Goal: Information Seeking & Learning: Learn about a topic

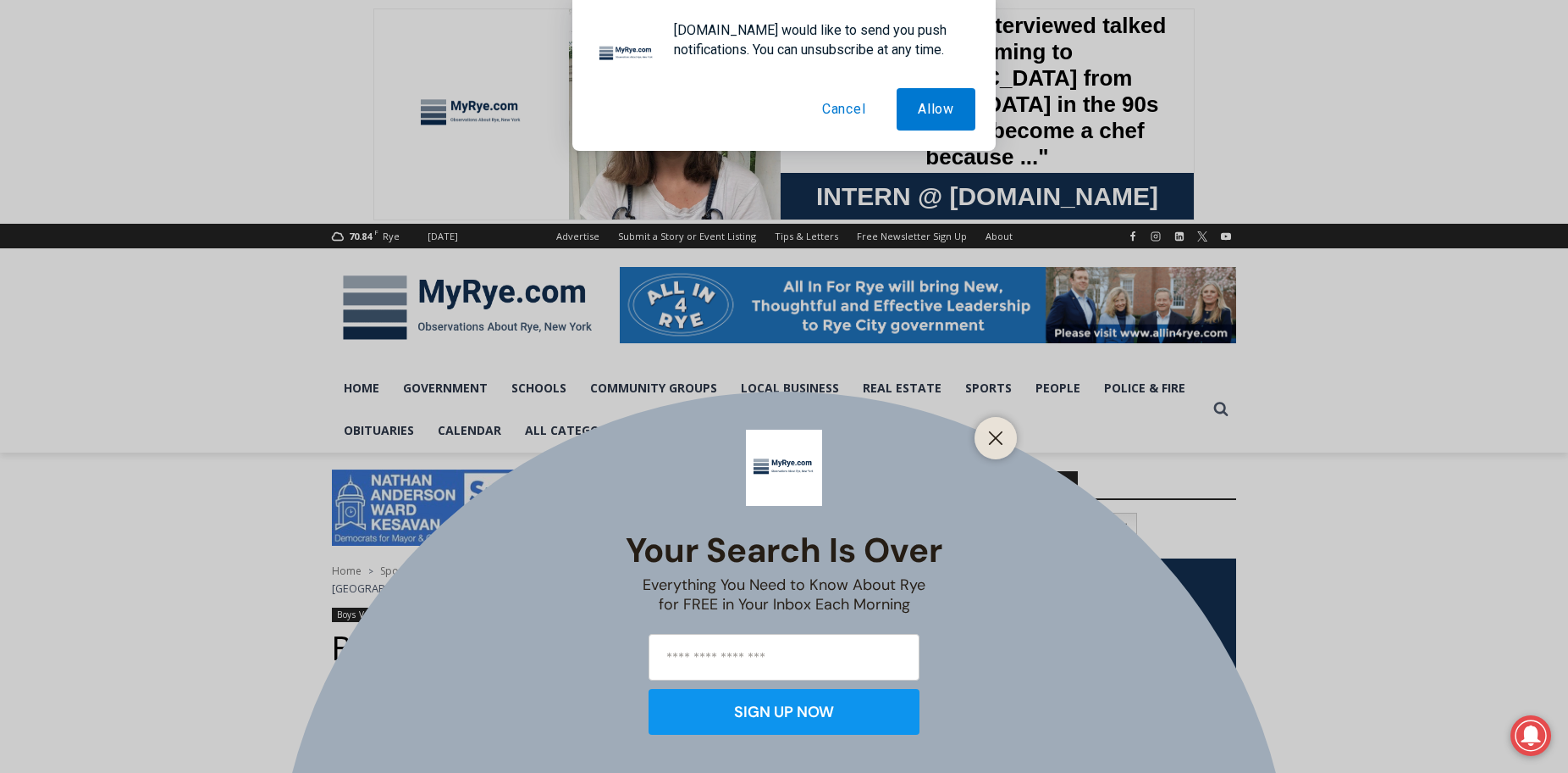
click at [846, 110] on button "Cancel" at bounding box center [844, 109] width 86 height 42
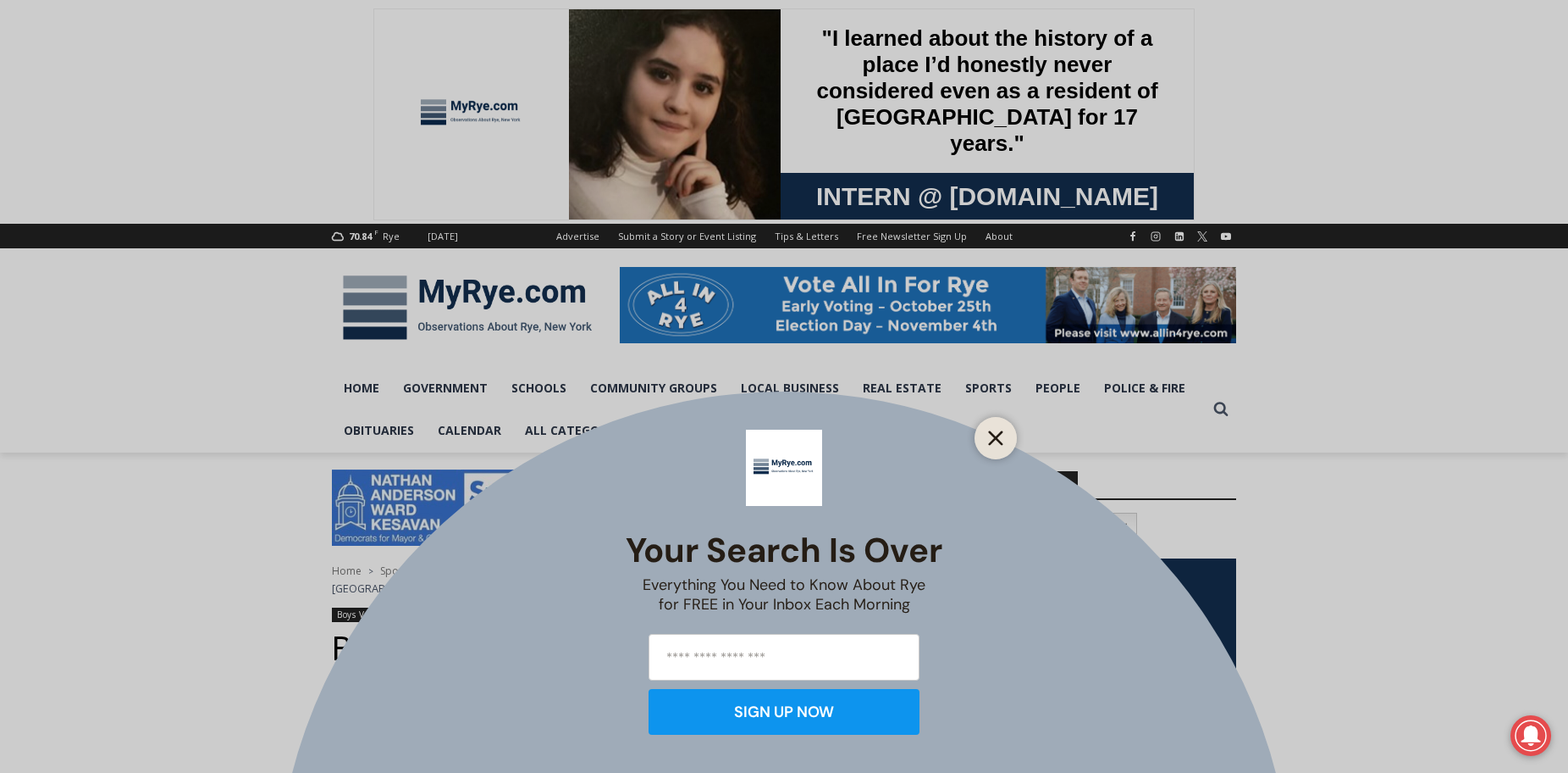
click at [1005, 431] on button "Close" at bounding box center [996, 438] width 24 height 24
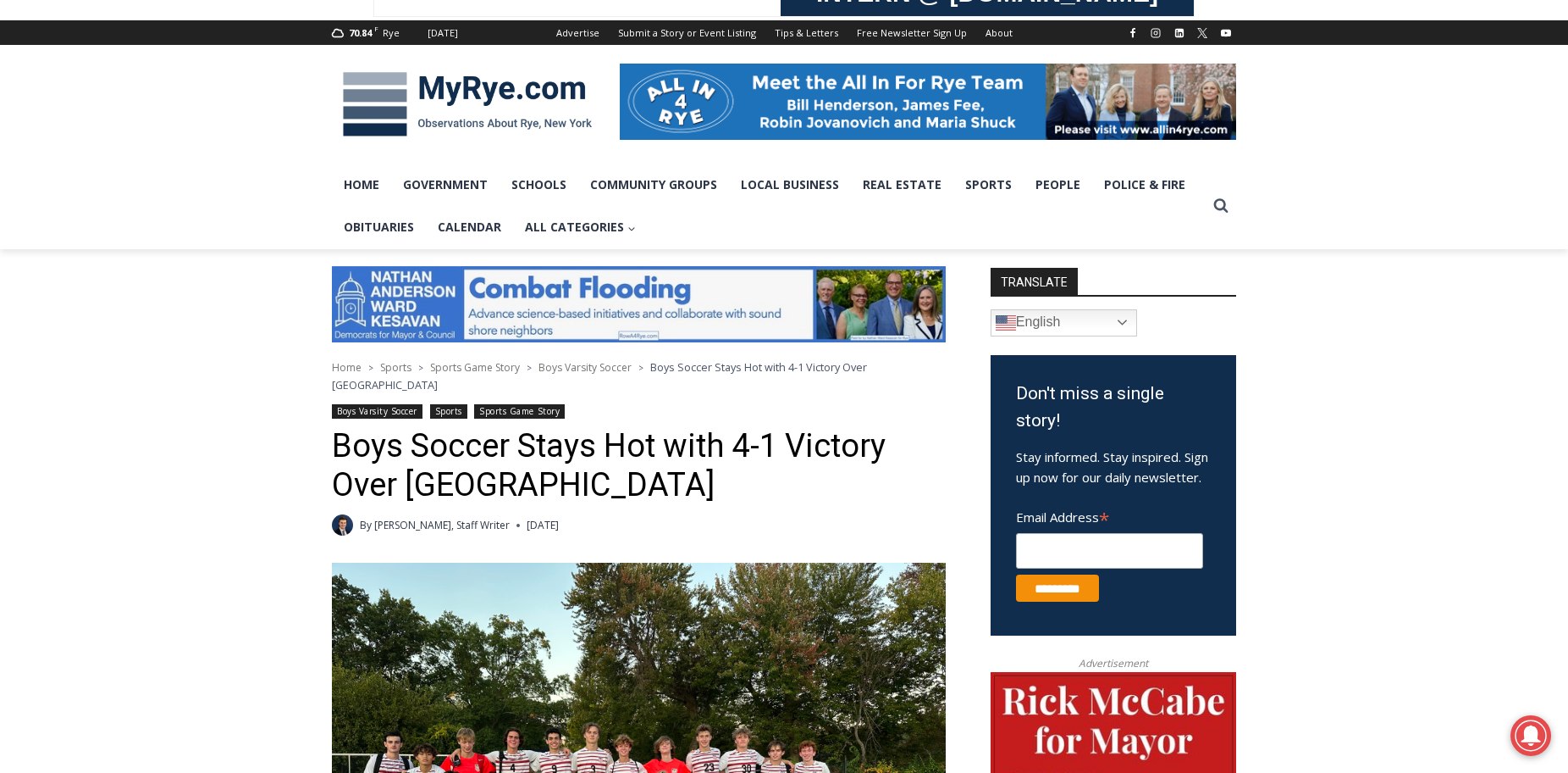
scroll to position [235, 0]
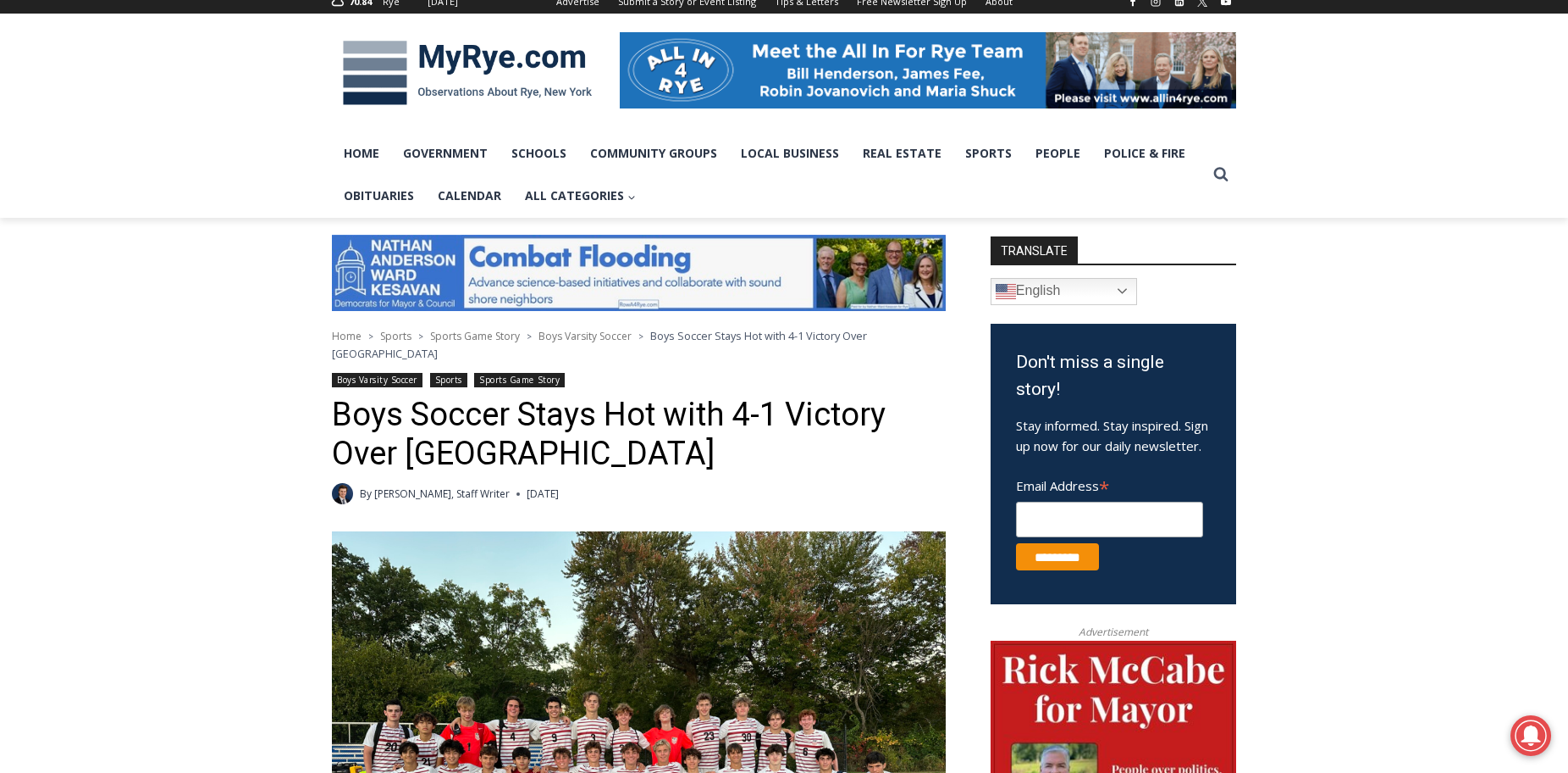
click at [393, 372] on link "Boys Varsity Soccer" at bounding box center [377, 379] width 91 height 15
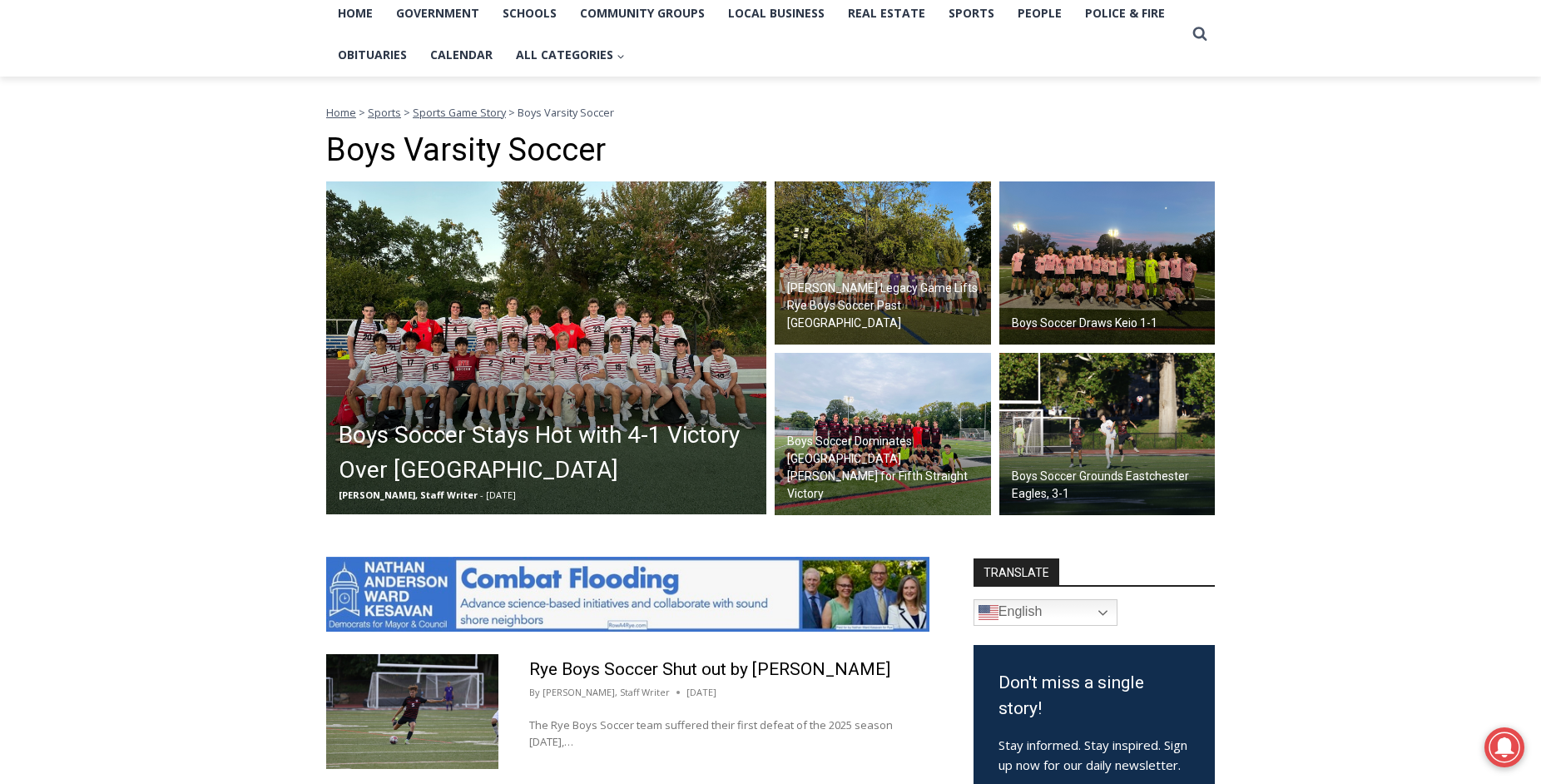
scroll to position [315, 0]
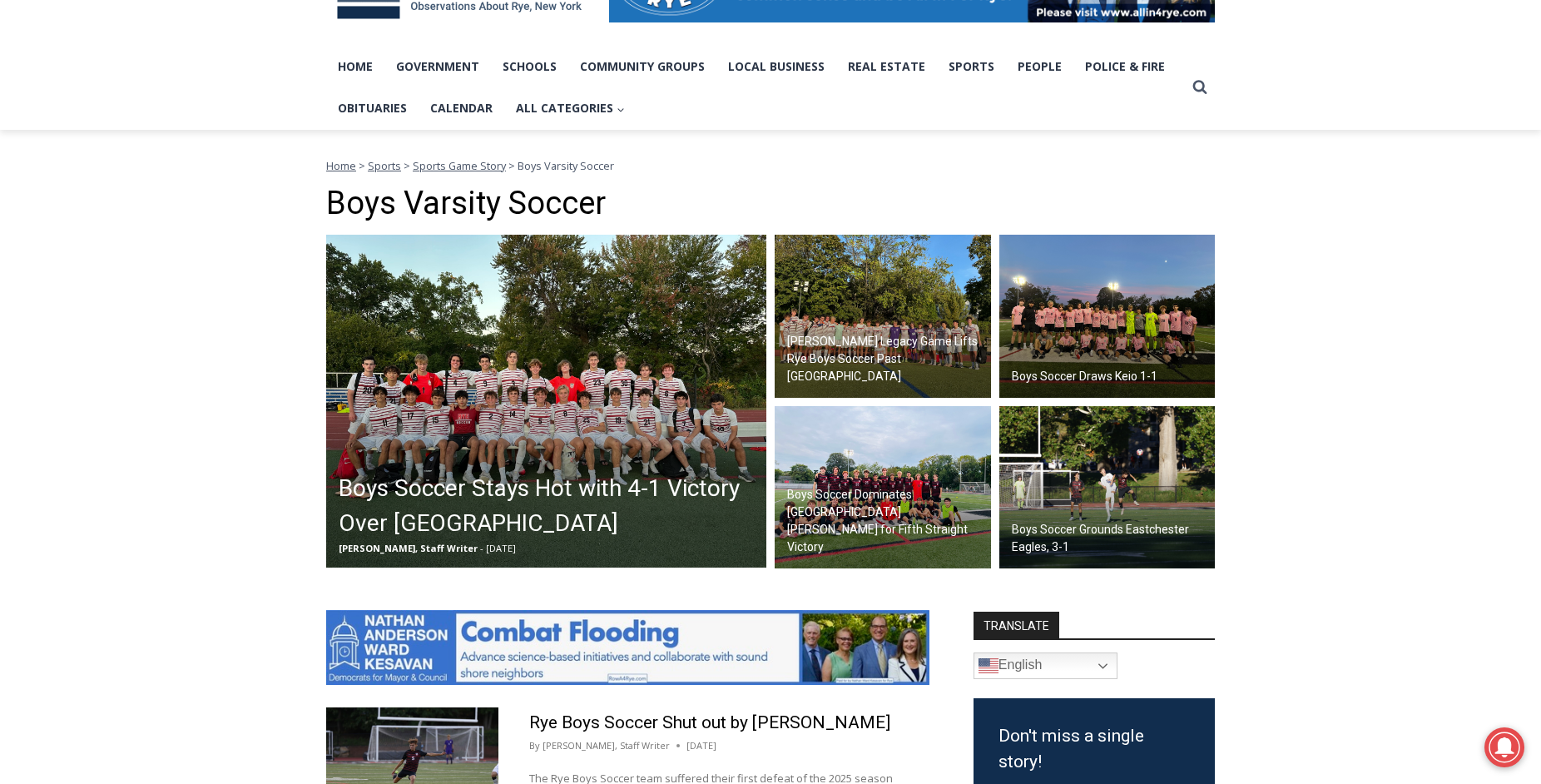
click at [888, 295] on img at bounding box center [883, 316] width 217 height 163
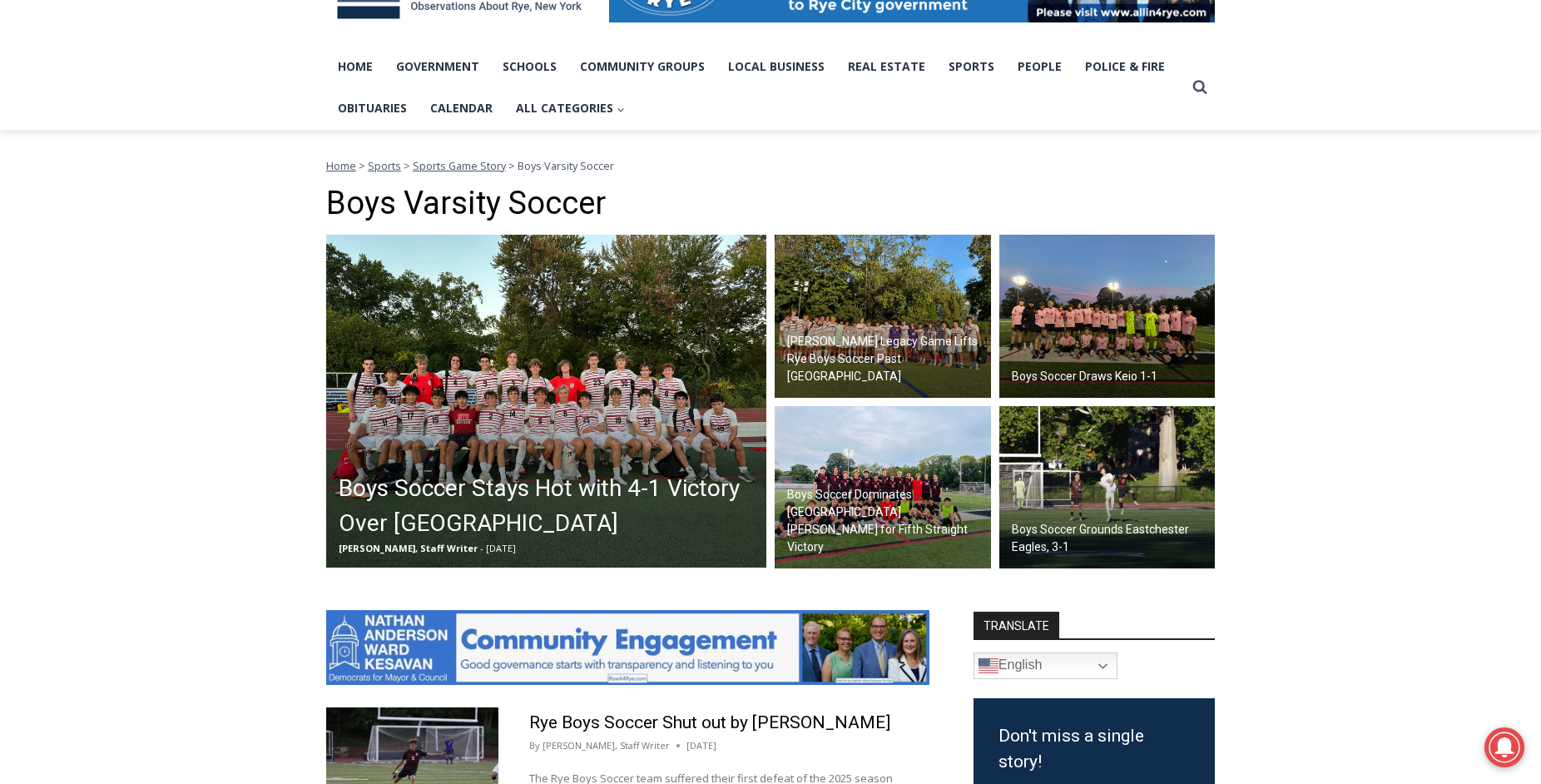
click at [675, 388] on img at bounding box center [546, 401] width 440 height 333
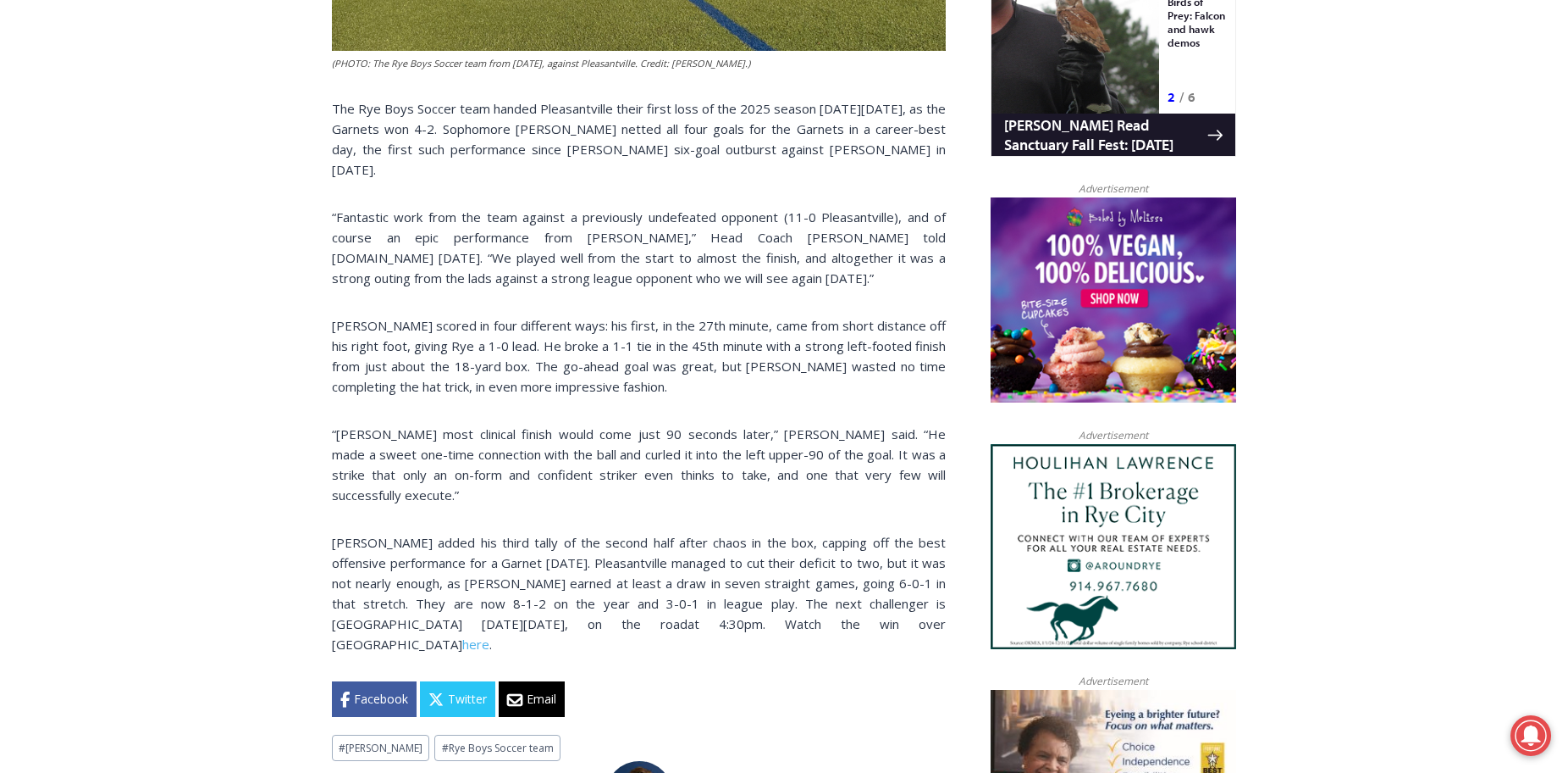
scroll to position [1177, 0]
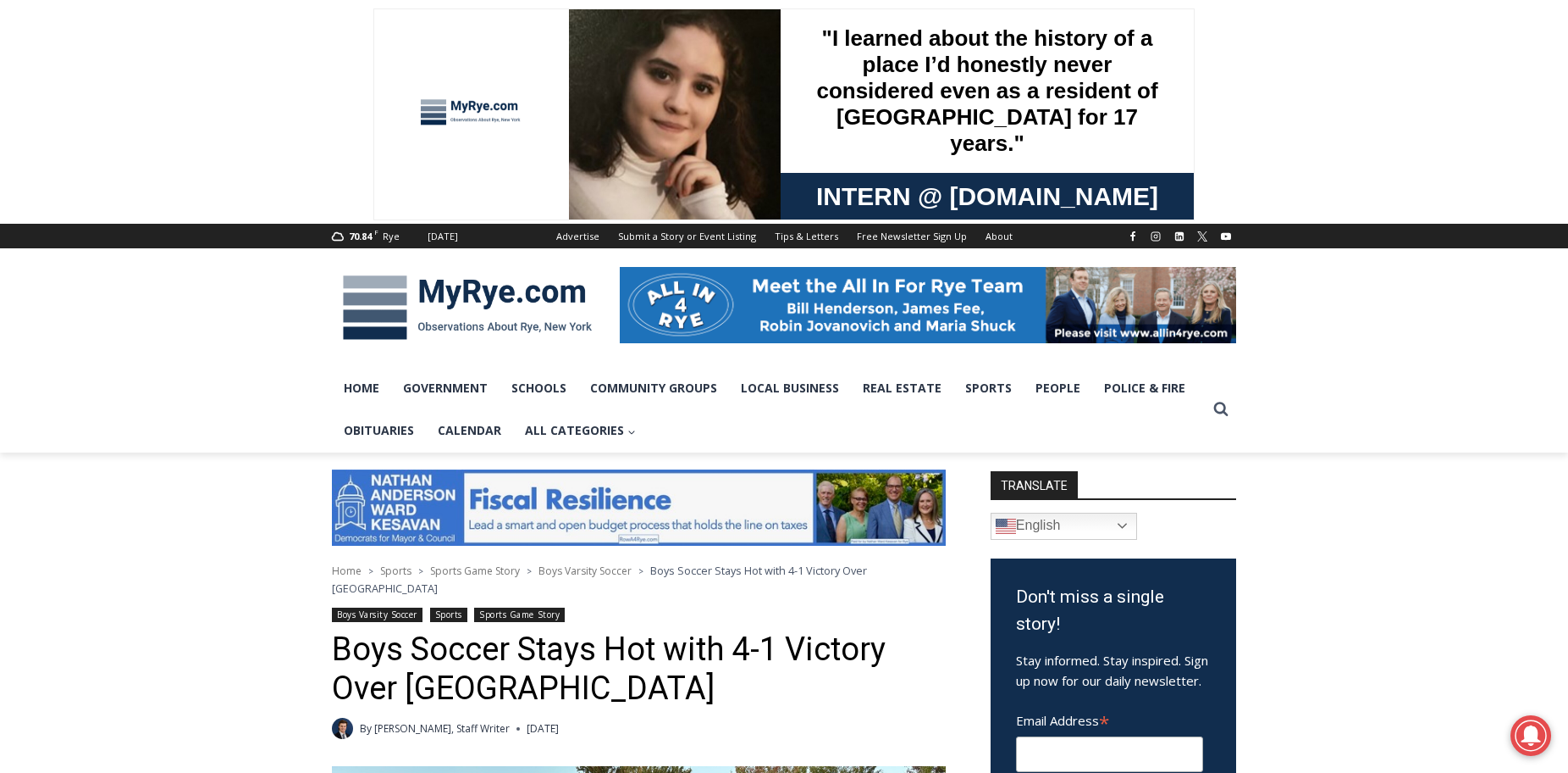
click at [404, 607] on link "Boys Varsity Soccer" at bounding box center [377, 614] width 91 height 15
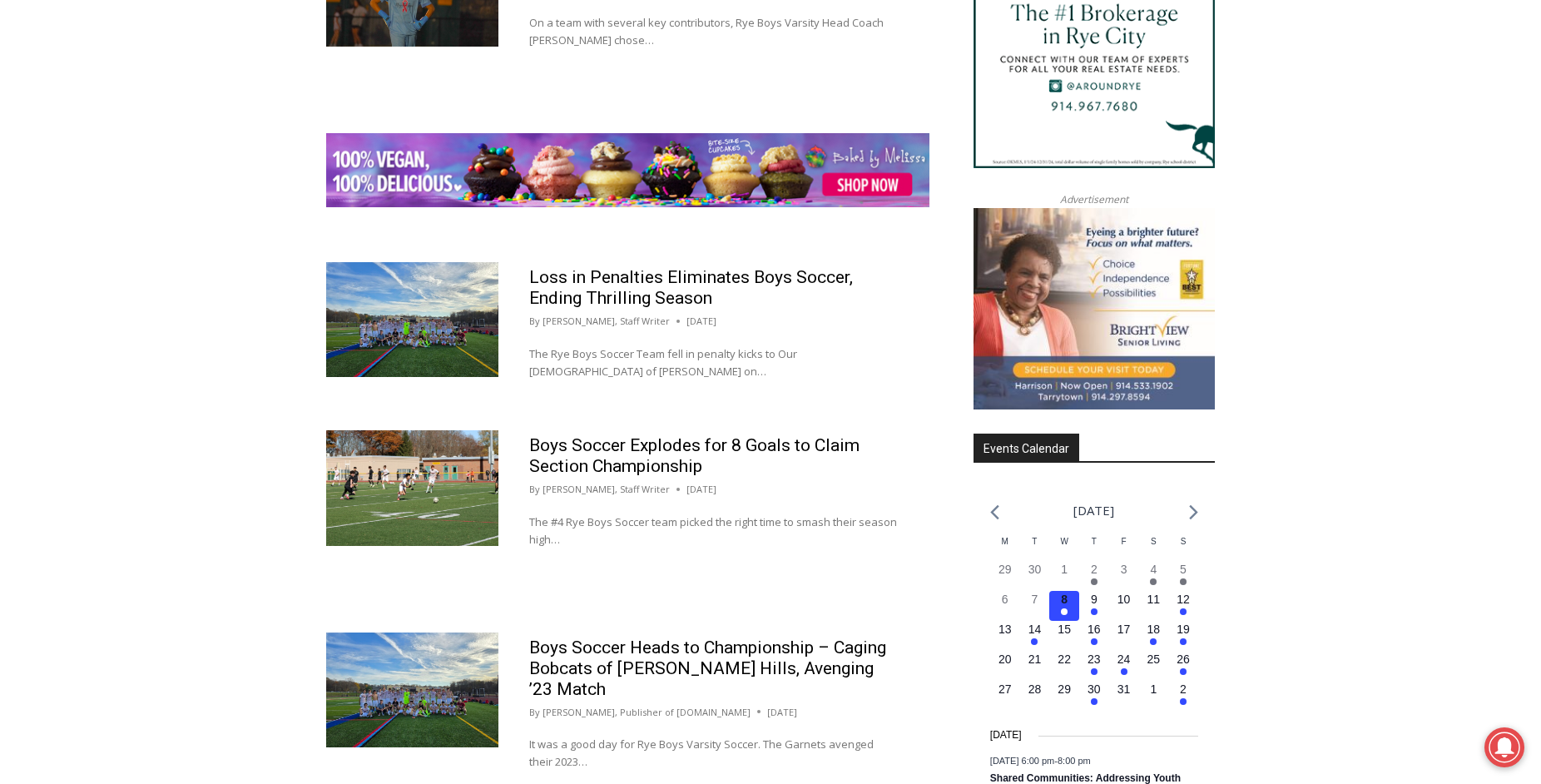
click at [428, 632] on img at bounding box center [412, 689] width 172 height 114
click at [428, 430] on img at bounding box center [412, 487] width 172 height 114
click at [411, 275] on img at bounding box center [412, 318] width 172 height 114
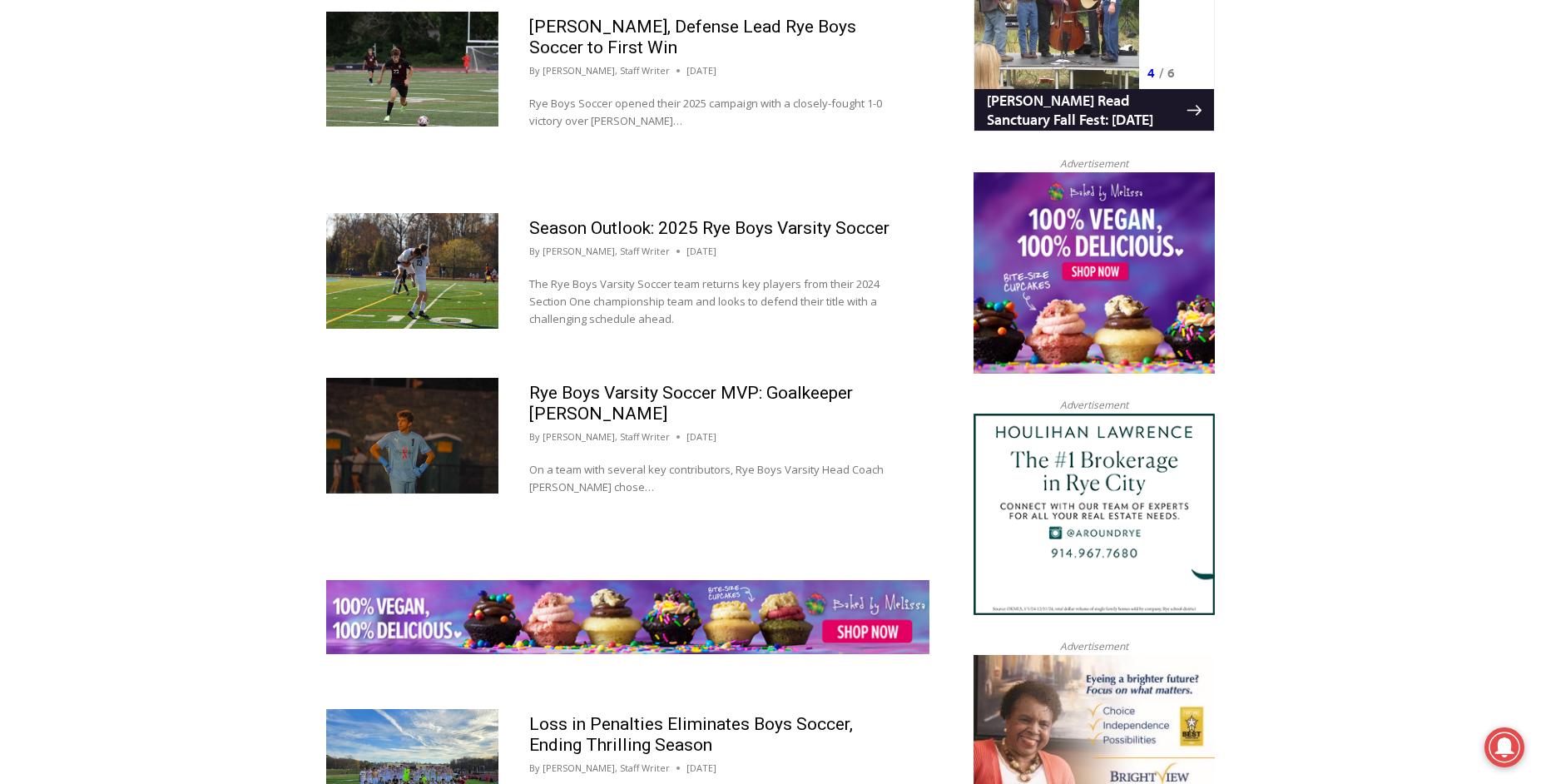
scroll to position [1417, 0]
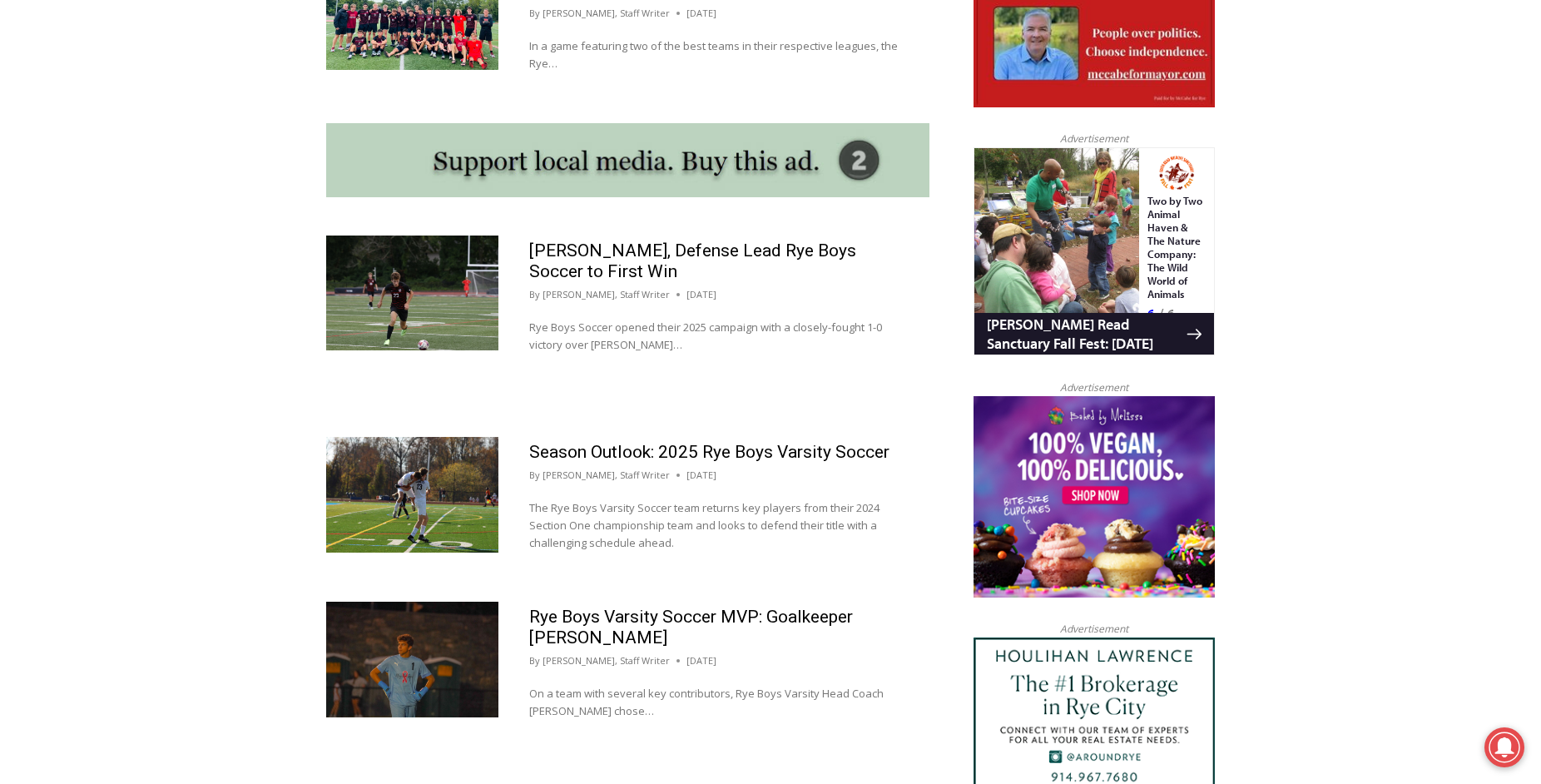
click at [414, 449] on img at bounding box center [412, 493] width 172 height 114
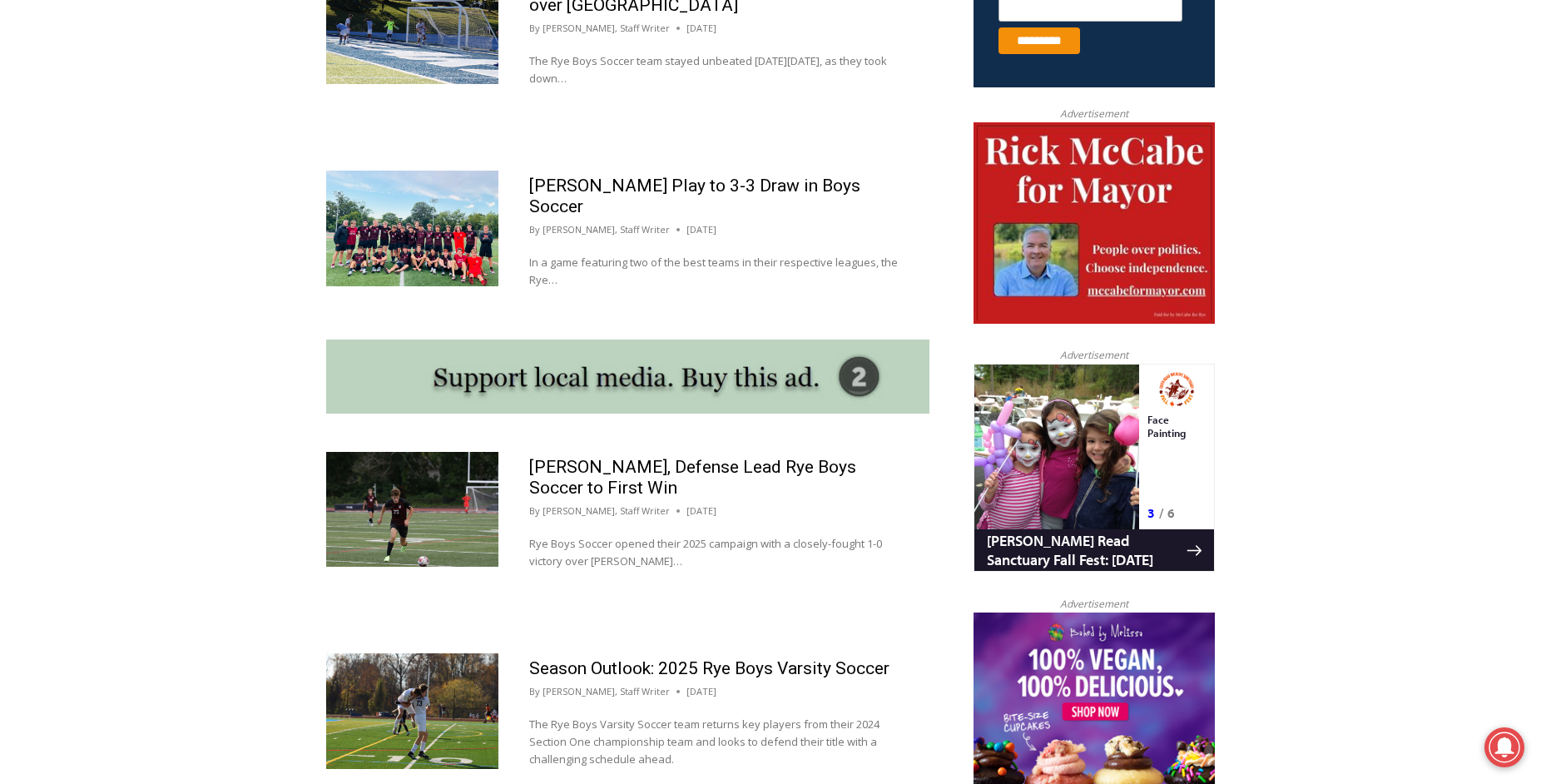
scroll to position [1183, 0]
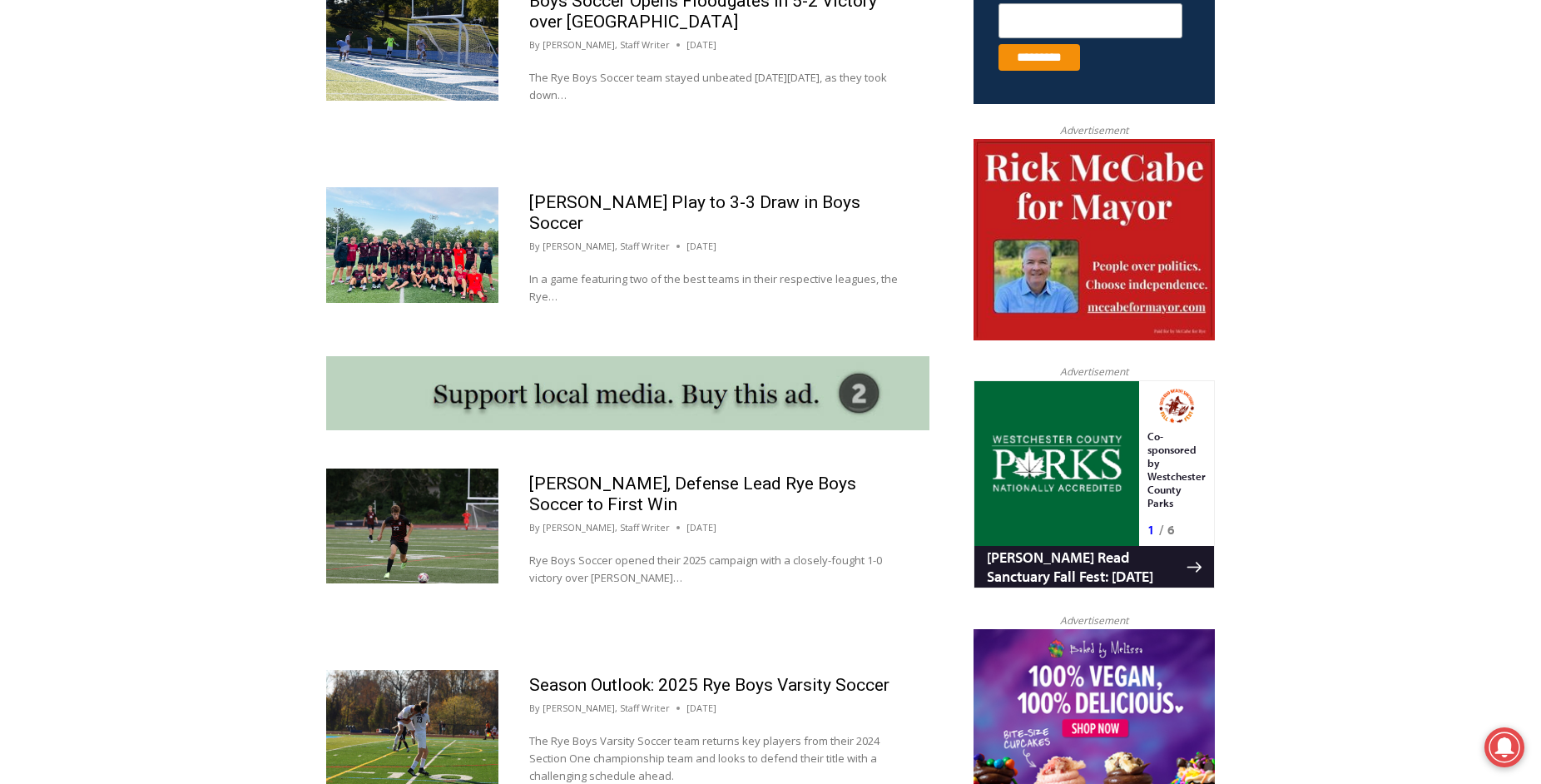
click at [372, 250] on img at bounding box center [412, 244] width 172 height 114
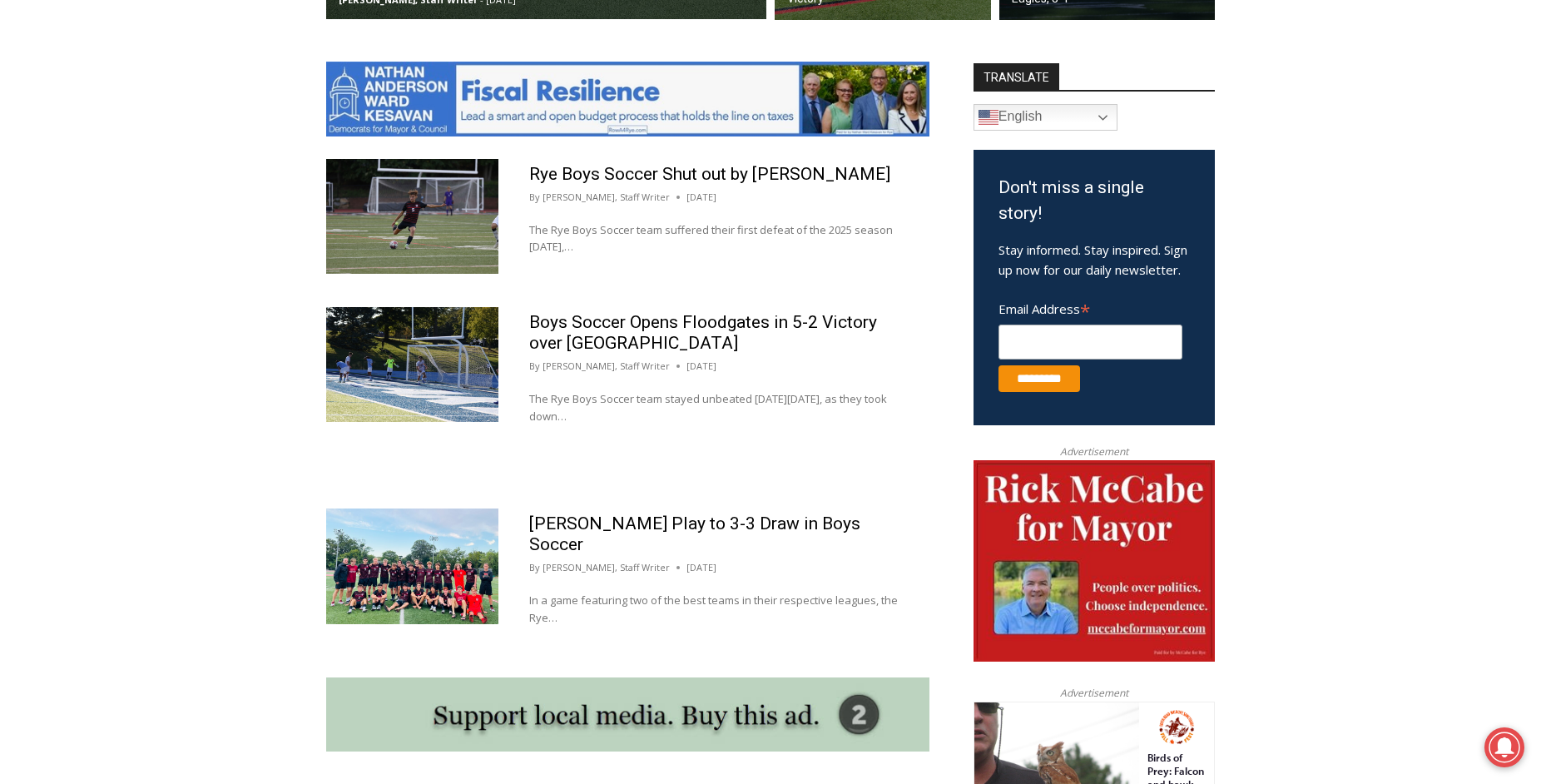
scroll to position [817, 0]
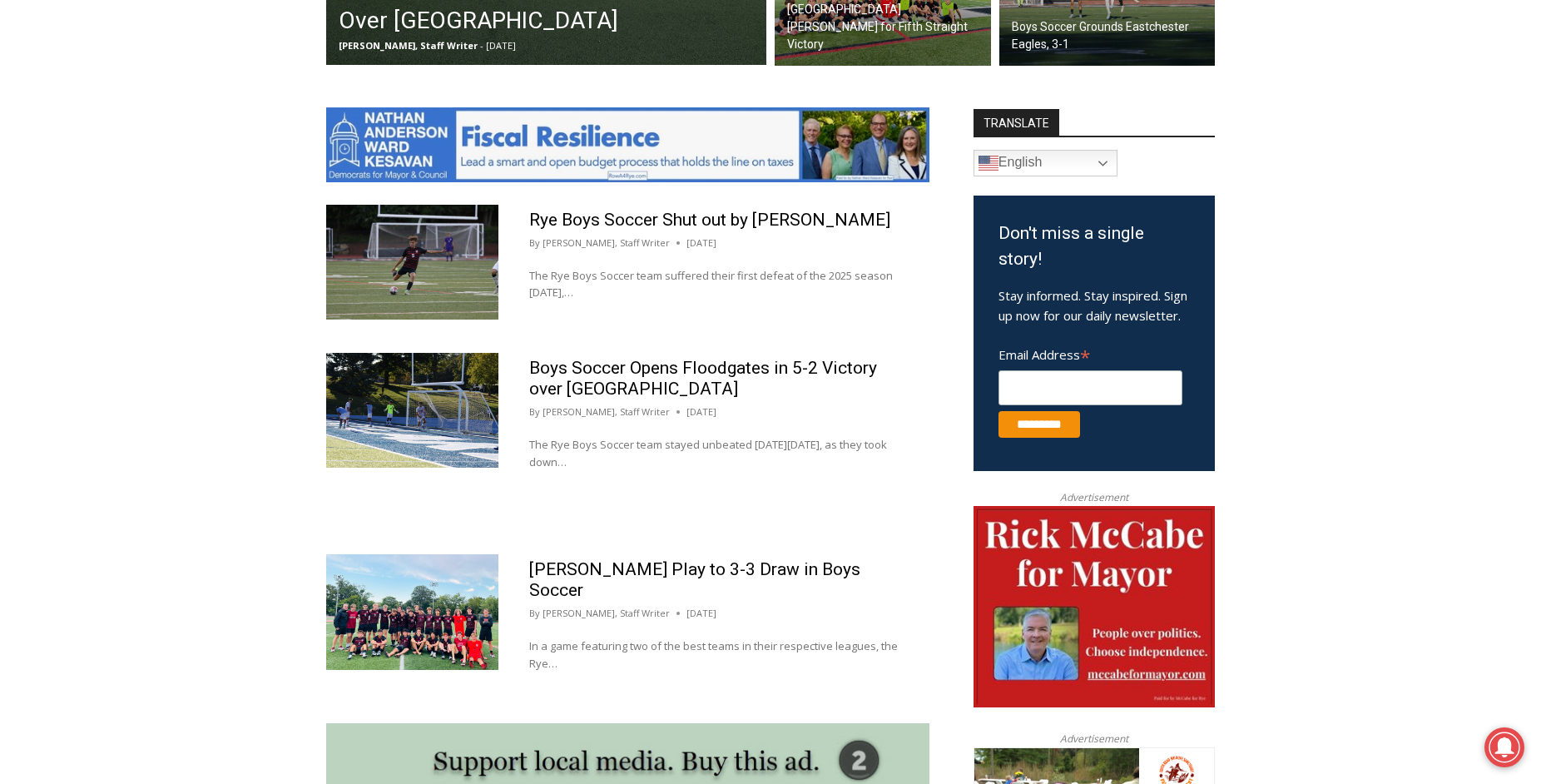
click at [412, 440] on img at bounding box center [412, 410] width 172 height 114
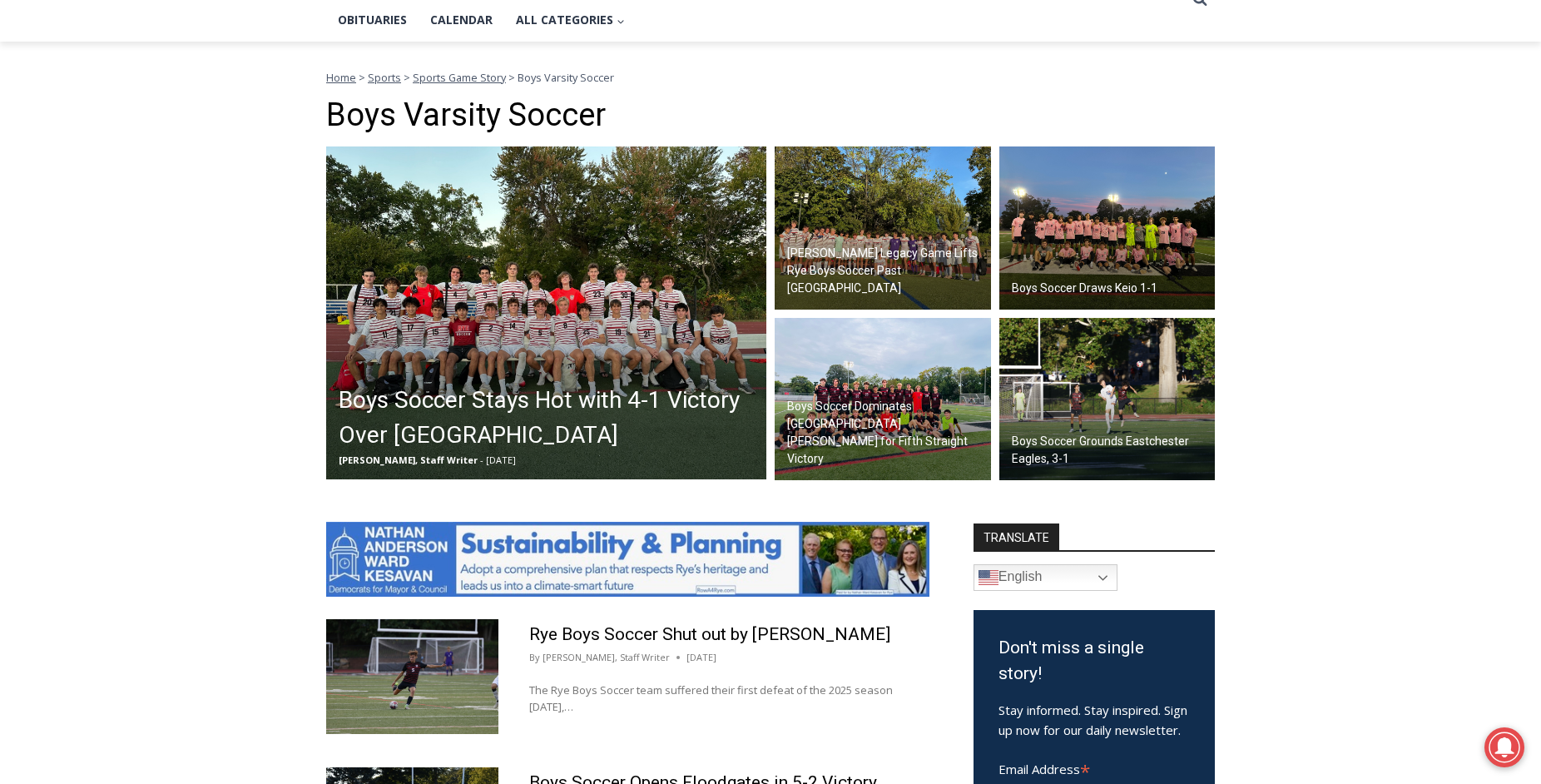
scroll to position [397, 0]
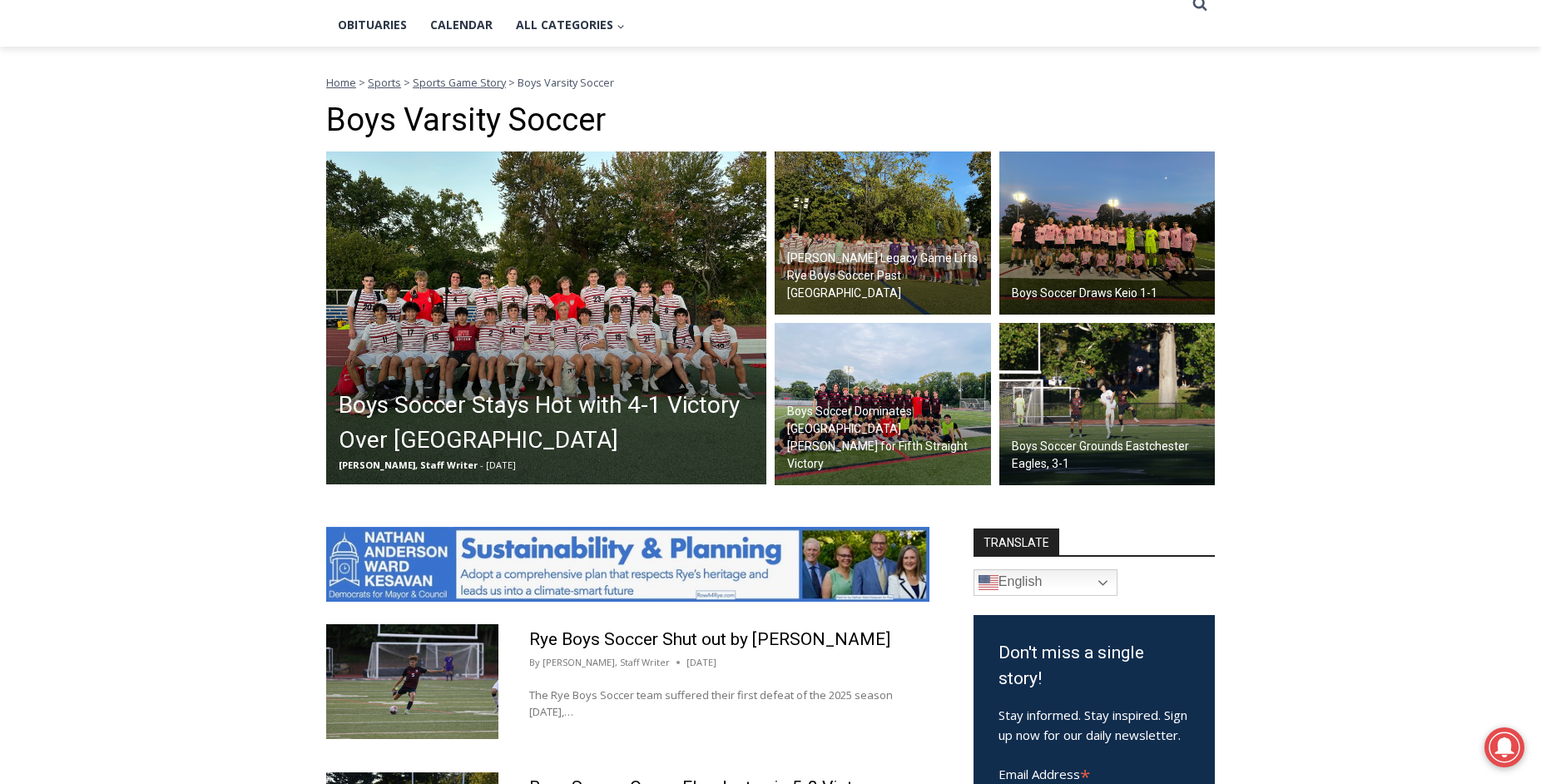
click at [1072, 399] on img at bounding box center [1108, 404] width 217 height 163
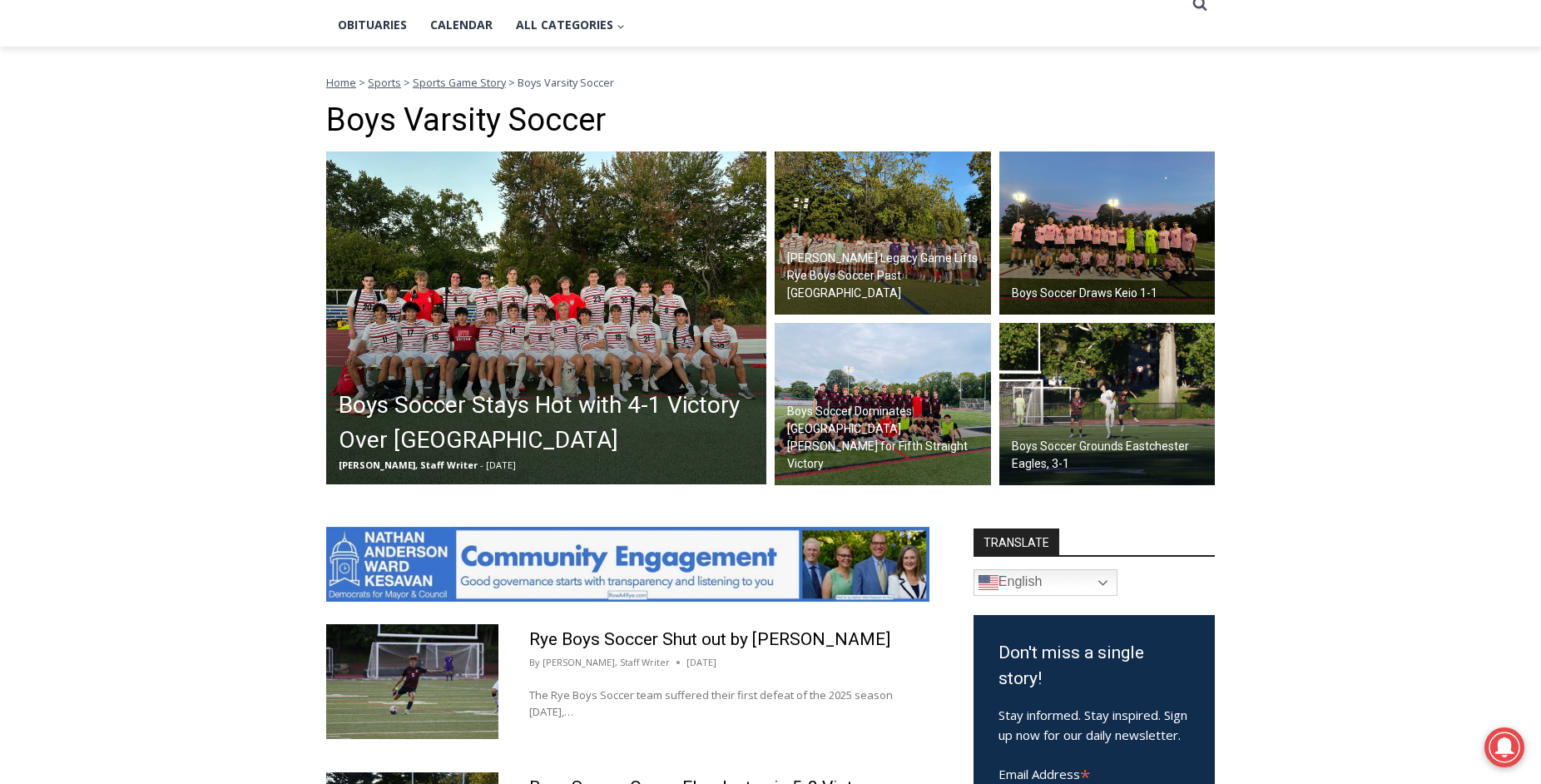
click at [899, 405] on img at bounding box center [883, 404] width 217 height 163
click at [1085, 259] on img at bounding box center [1108, 232] width 217 height 163
click at [875, 252] on img at bounding box center [883, 232] width 217 height 163
click at [596, 258] on img at bounding box center [546, 317] width 440 height 333
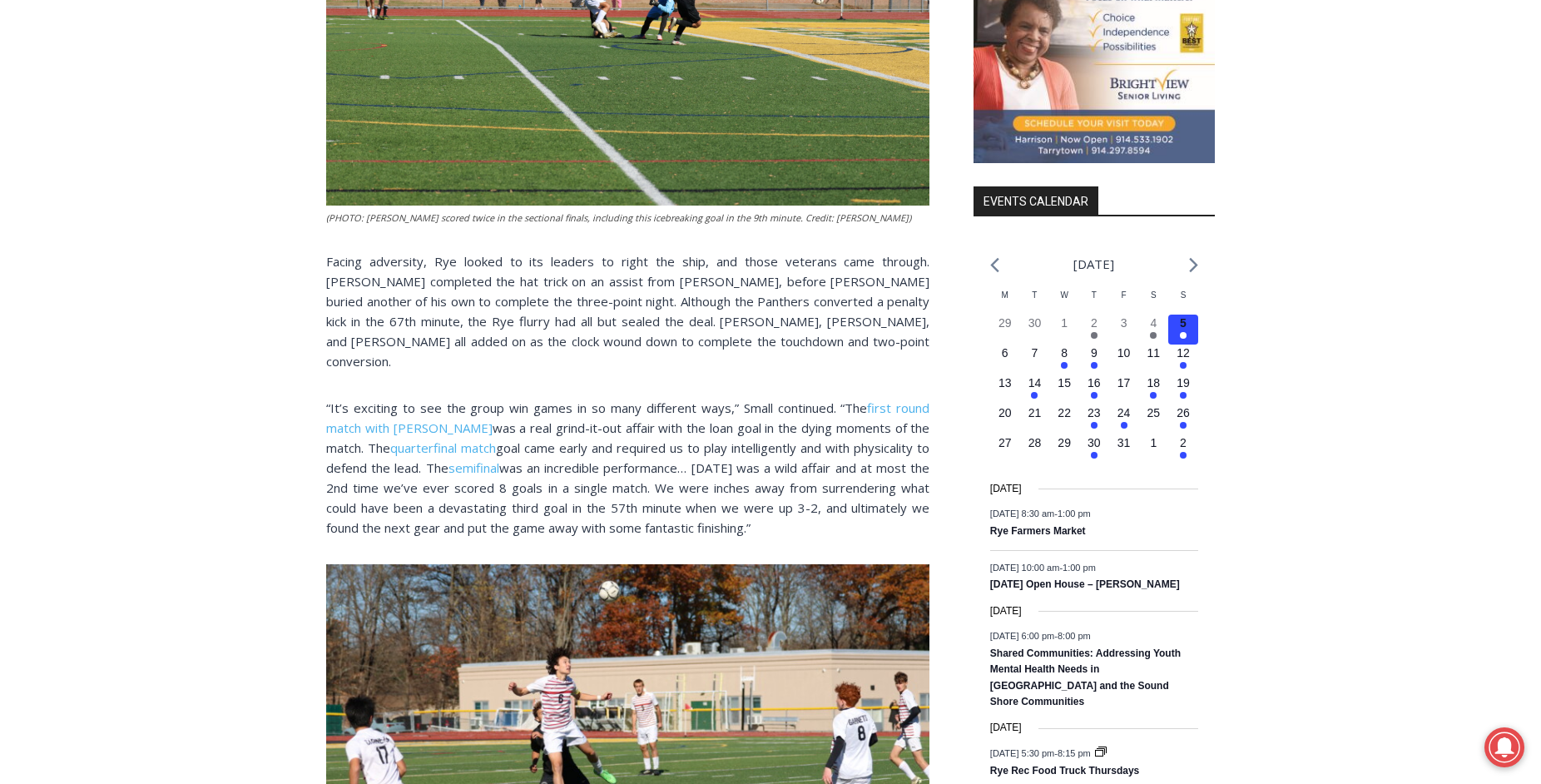
scroll to position [1804, 0]
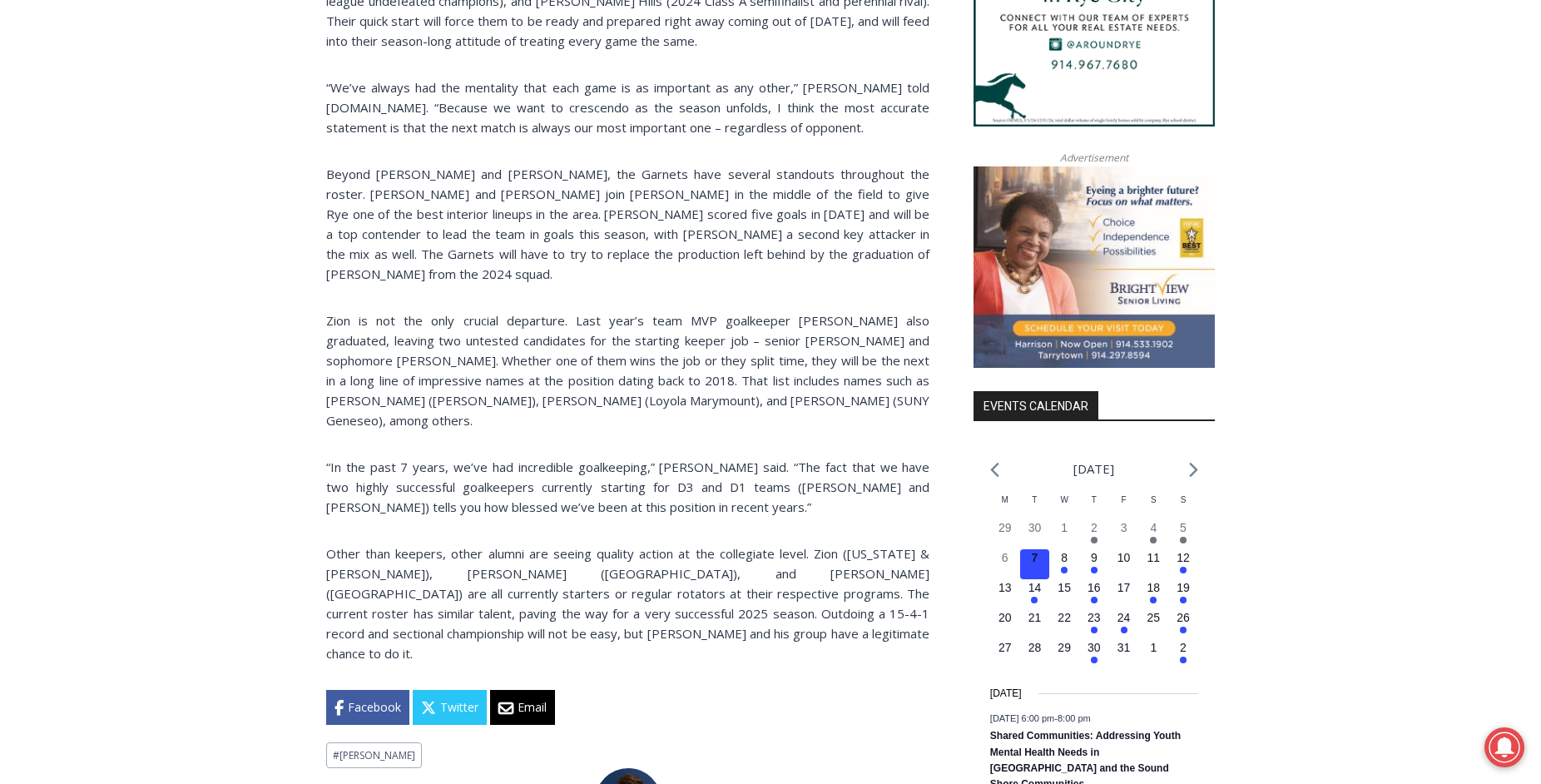
scroll to position [1659, 0]
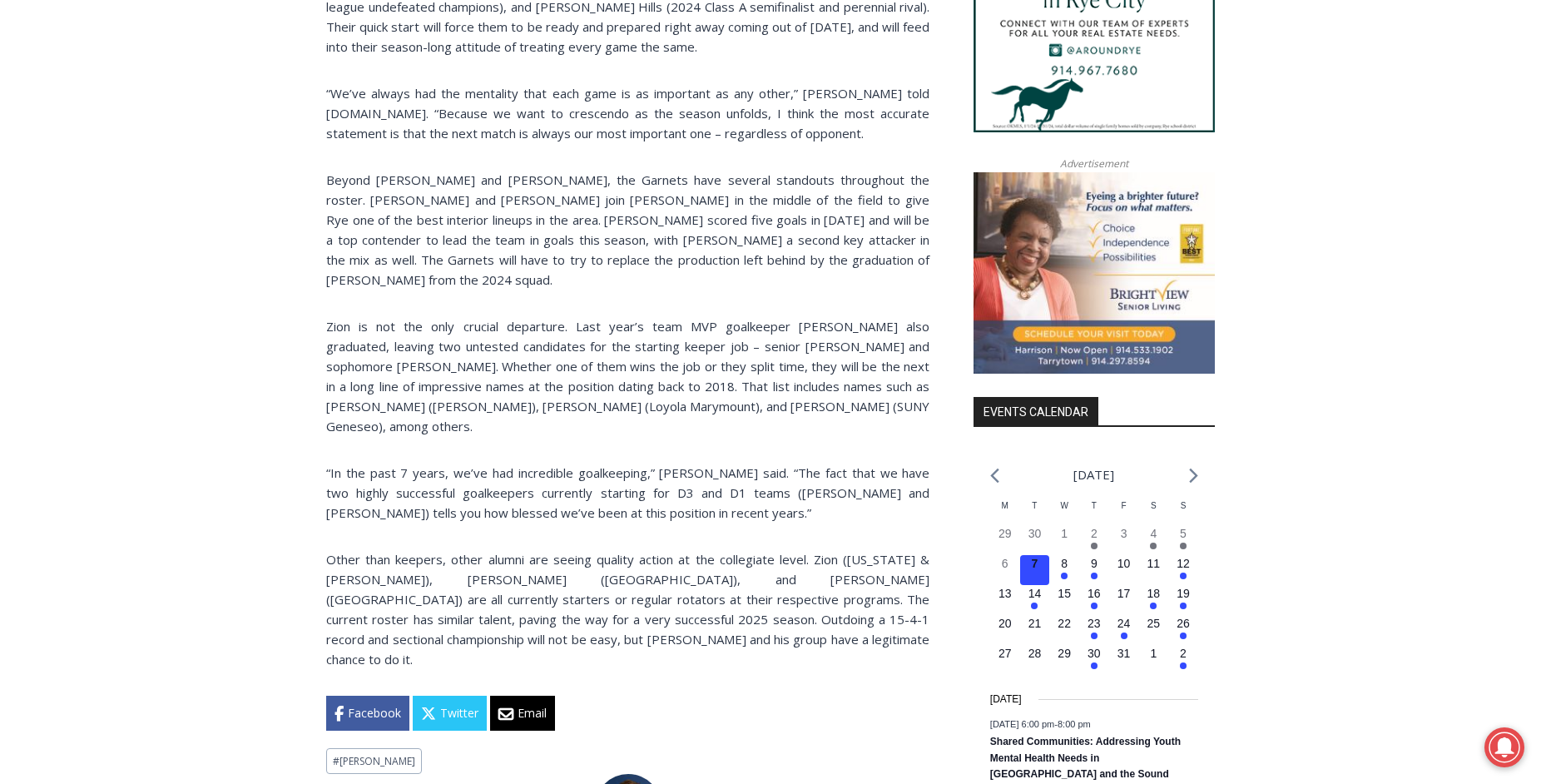
click at [627, 361] on p "Zion is not the only crucial departure. Last year’s team MVP goalkeeper Aydan B…" at bounding box center [628, 376] width 604 height 120
drag, startPoint x: 627, startPoint y: 361, endPoint x: 697, endPoint y: 362, distance: 70.0
click at [697, 362] on p "Zion is not the only crucial departure. Last year’s team MVP goalkeeper Aydan B…" at bounding box center [628, 376] width 604 height 120
drag, startPoint x: 392, startPoint y: 362, endPoint x: 467, endPoint y: 363, distance: 75.0
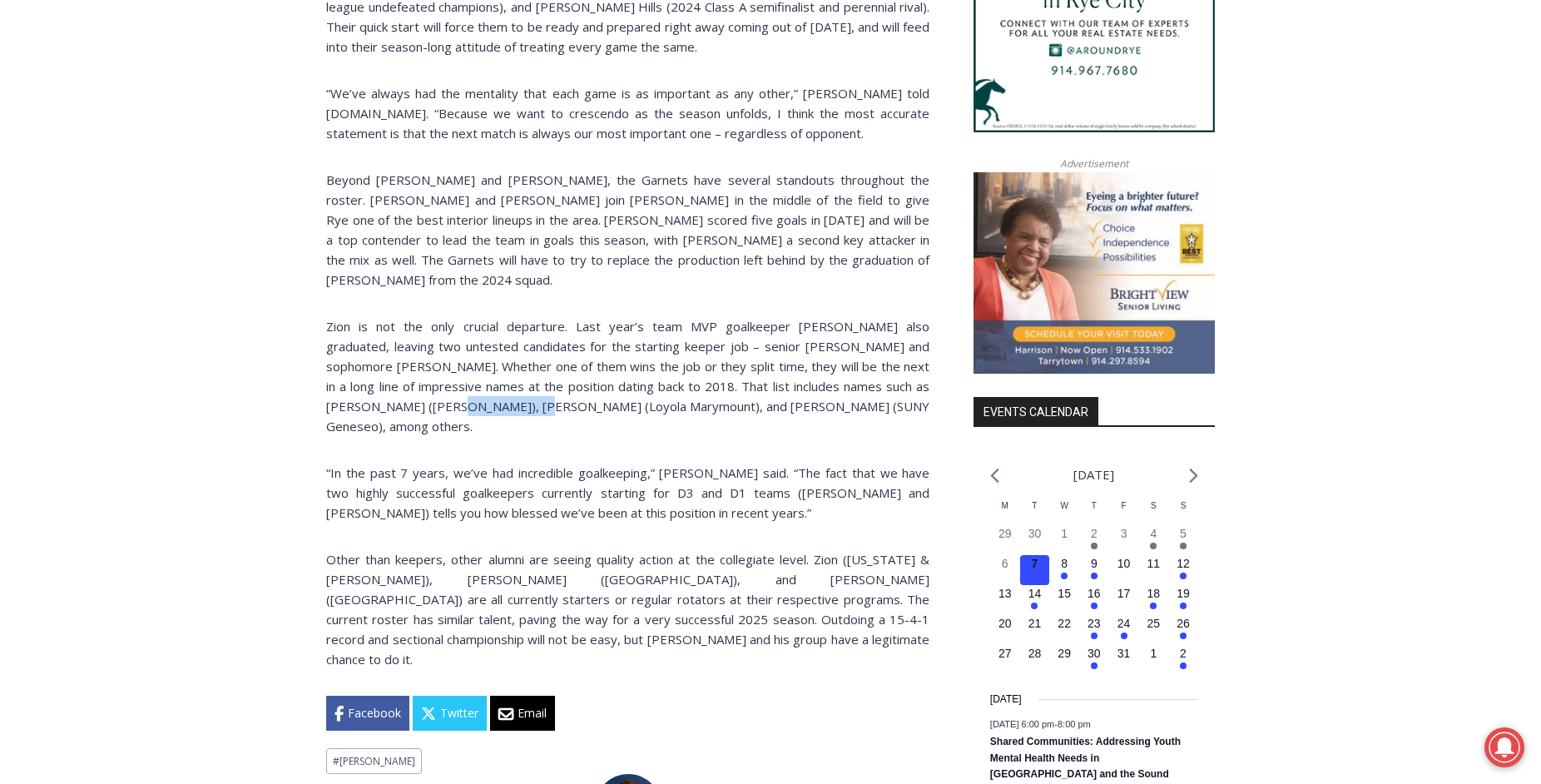
click at [467, 363] on p "Zion is not the only crucial departure. Last year’s team MVP goalkeeper Aydan B…" at bounding box center [628, 376] width 604 height 120
drag, startPoint x: 476, startPoint y: 364, endPoint x: 585, endPoint y: 365, distance: 109.0
click at [585, 365] on p "Zion is not the only crucial departure. Last year’s team MVP goalkeeper Aydan B…" at bounding box center [628, 376] width 604 height 120
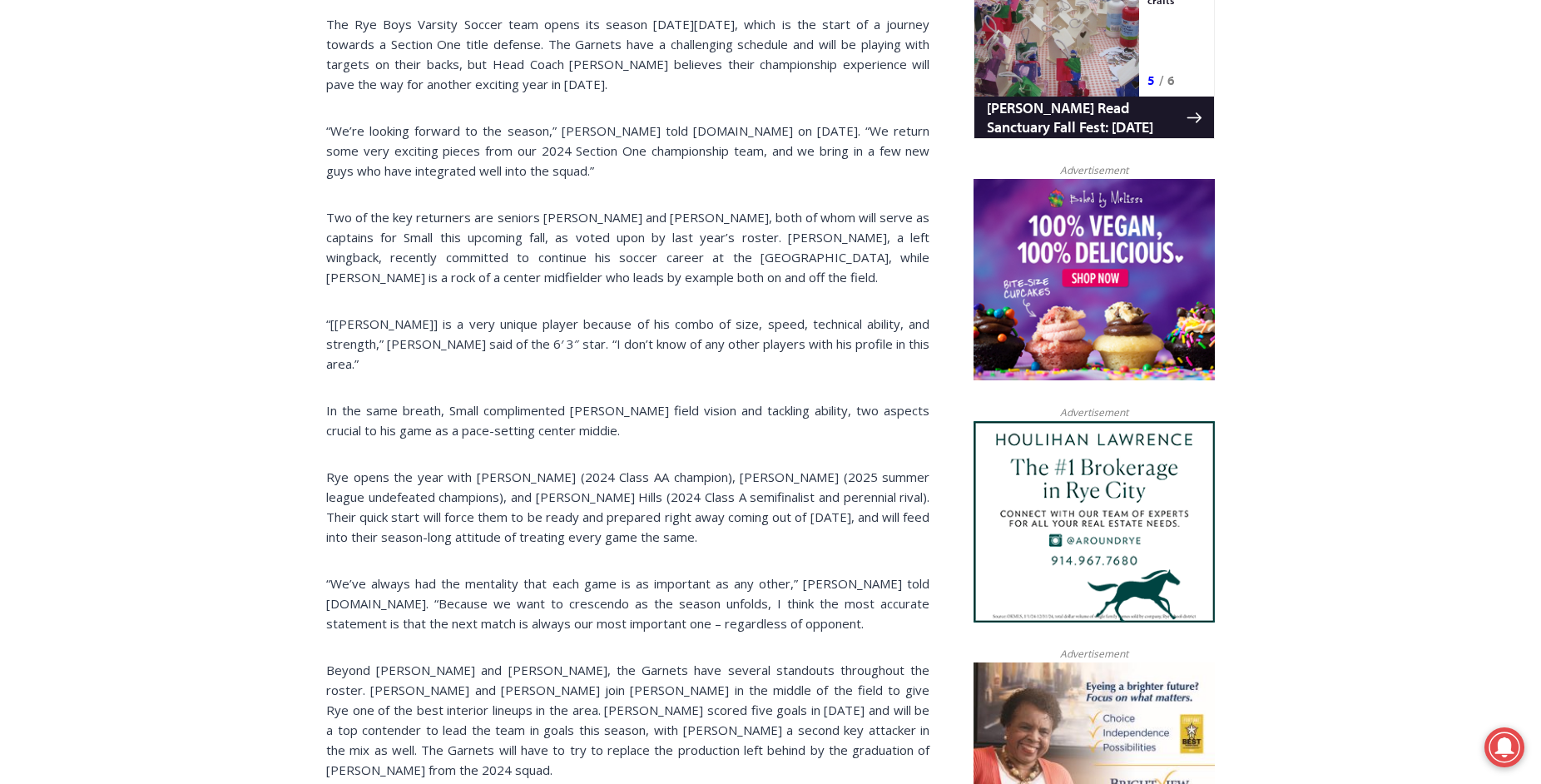
scroll to position [1167, 0]
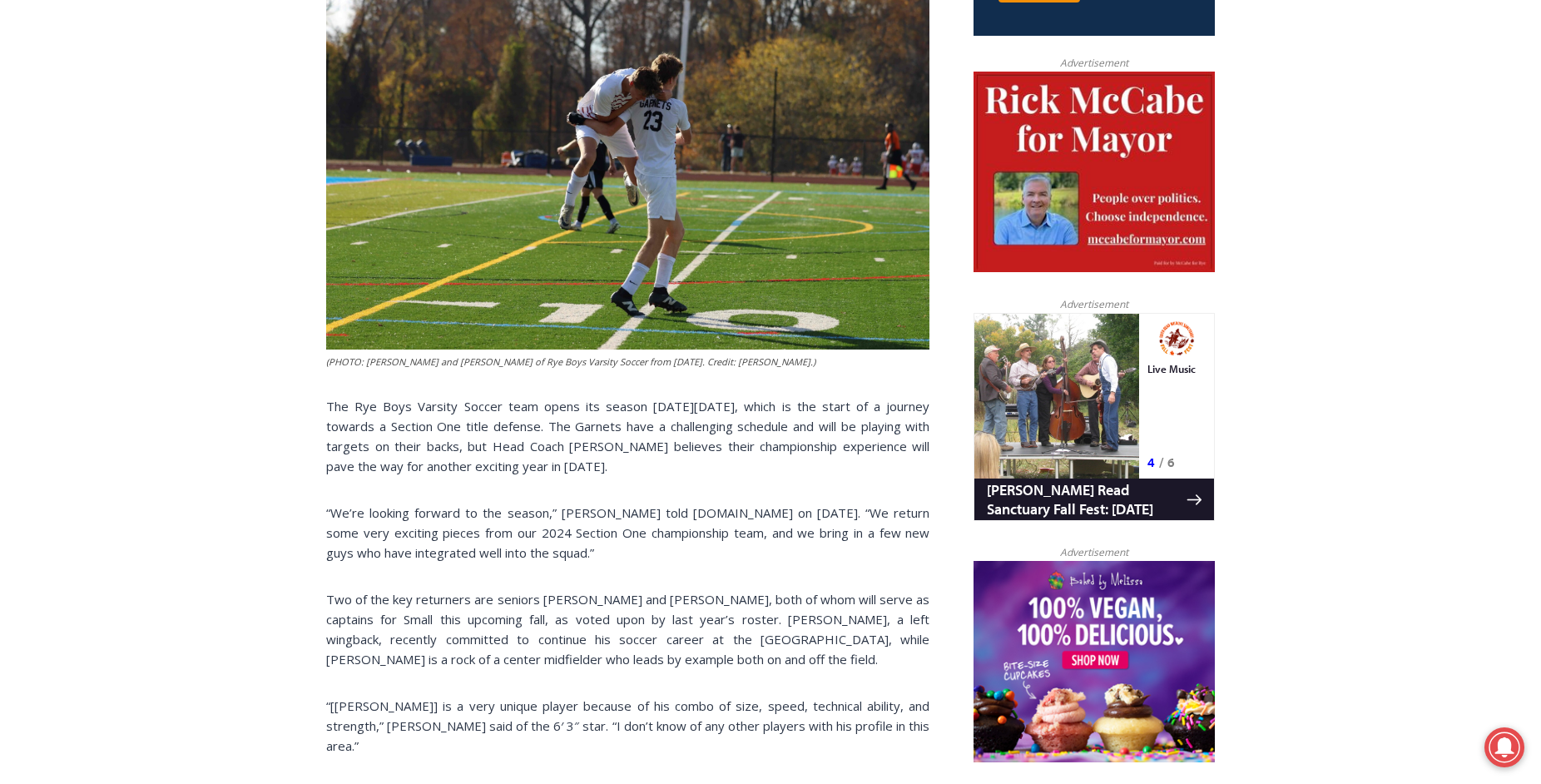
scroll to position [786, 0]
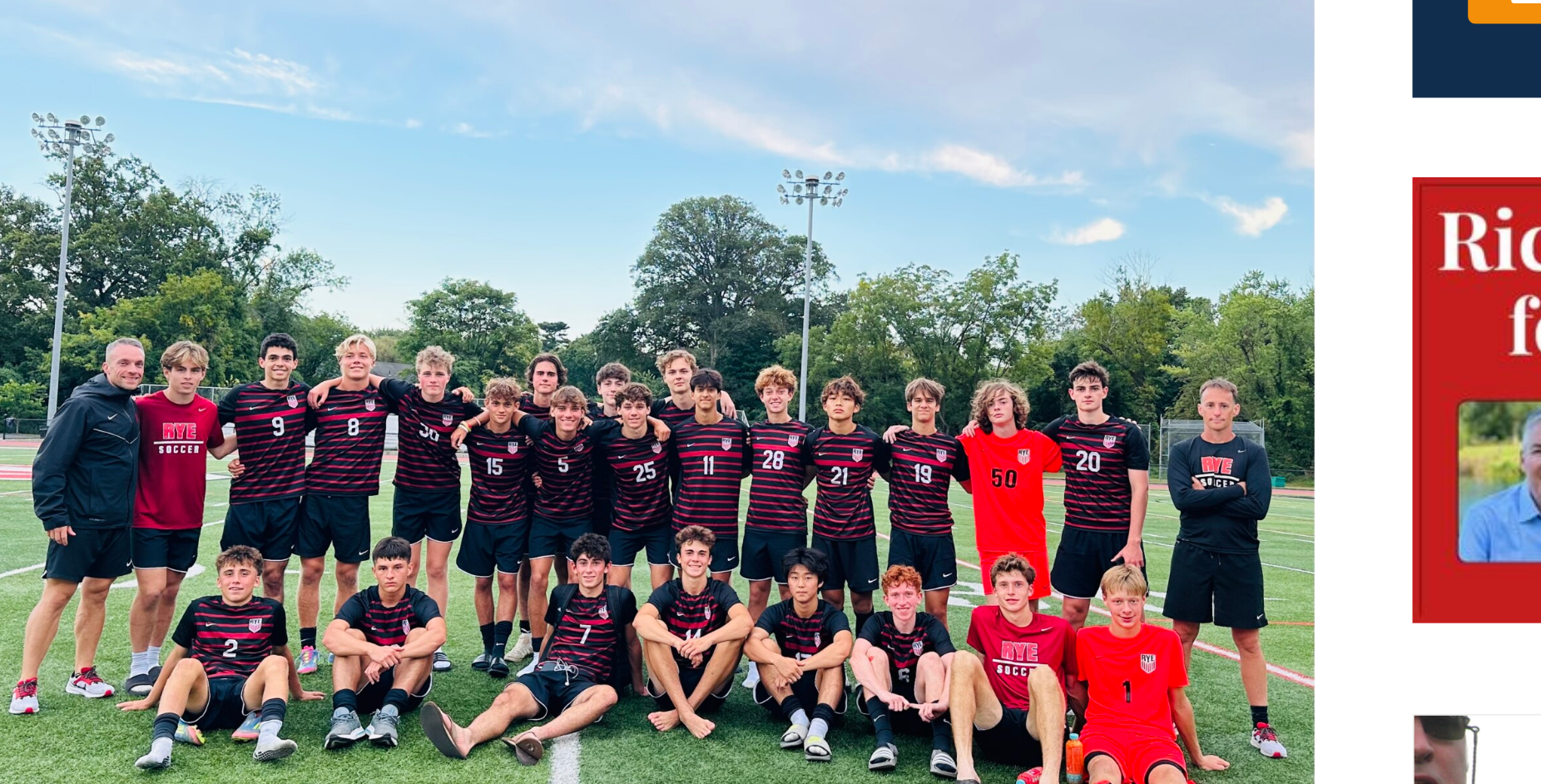
scroll to position [620, 0]
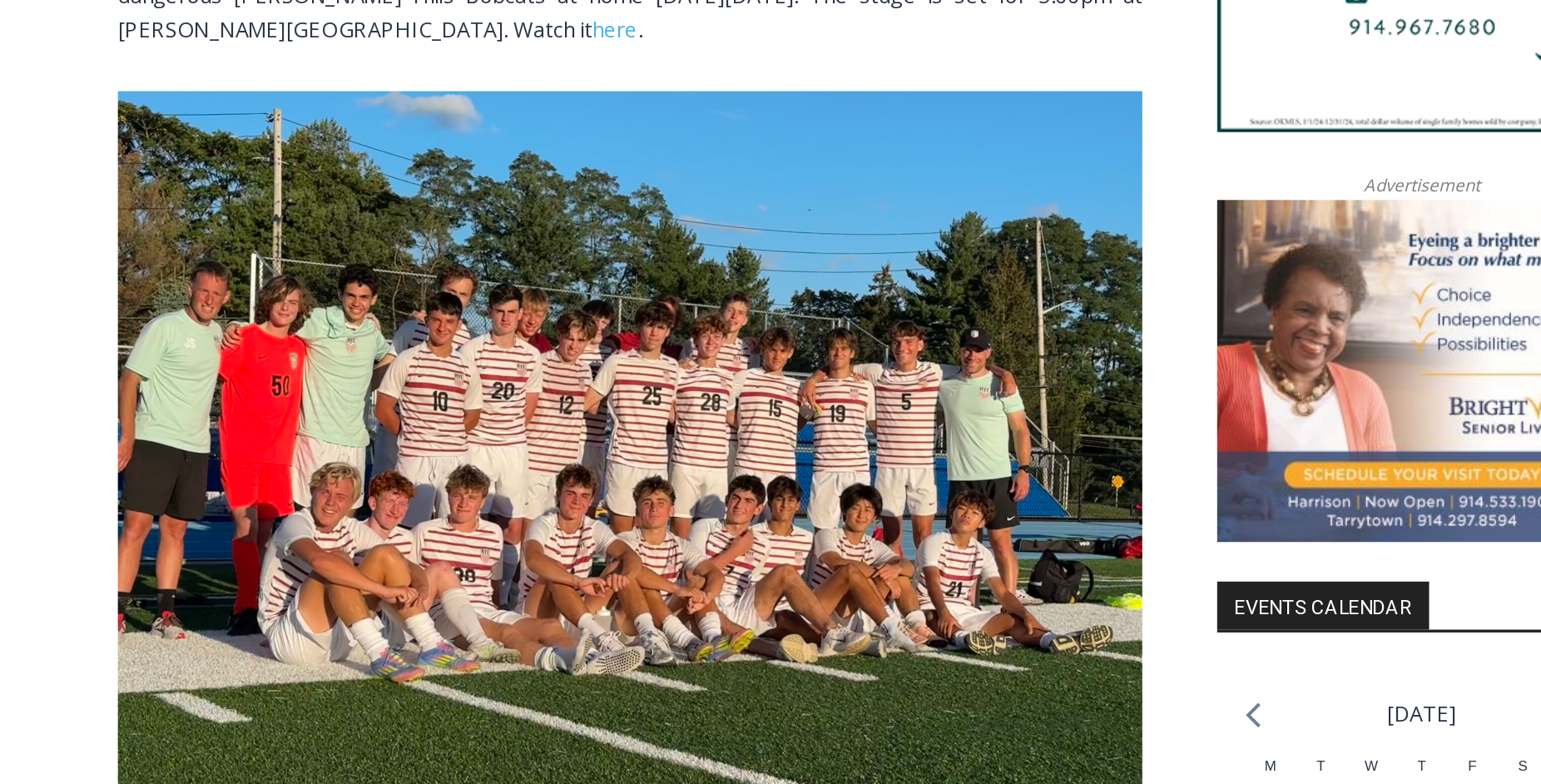
scroll to position [1553, 0]
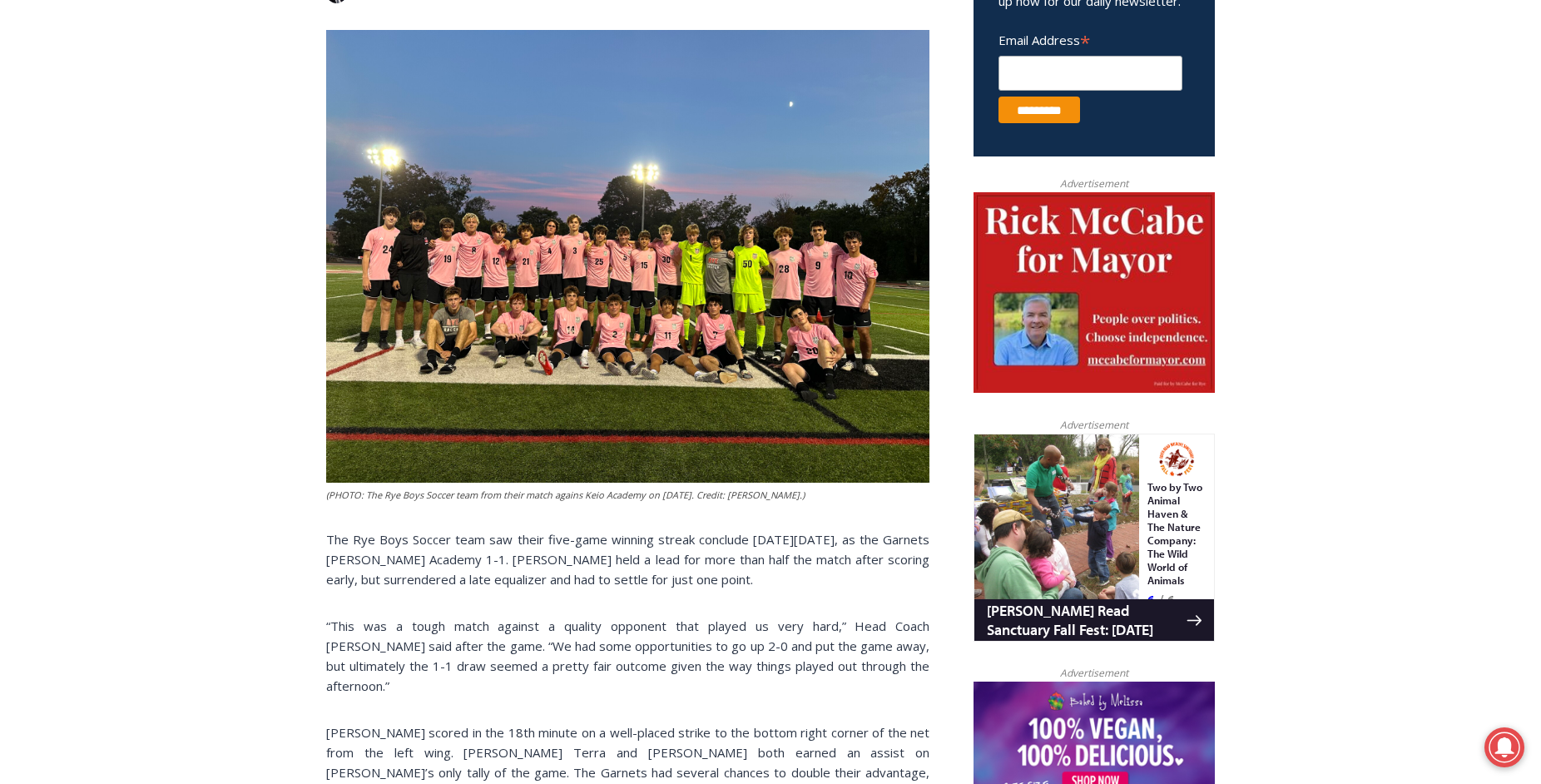
scroll to position [389, 0]
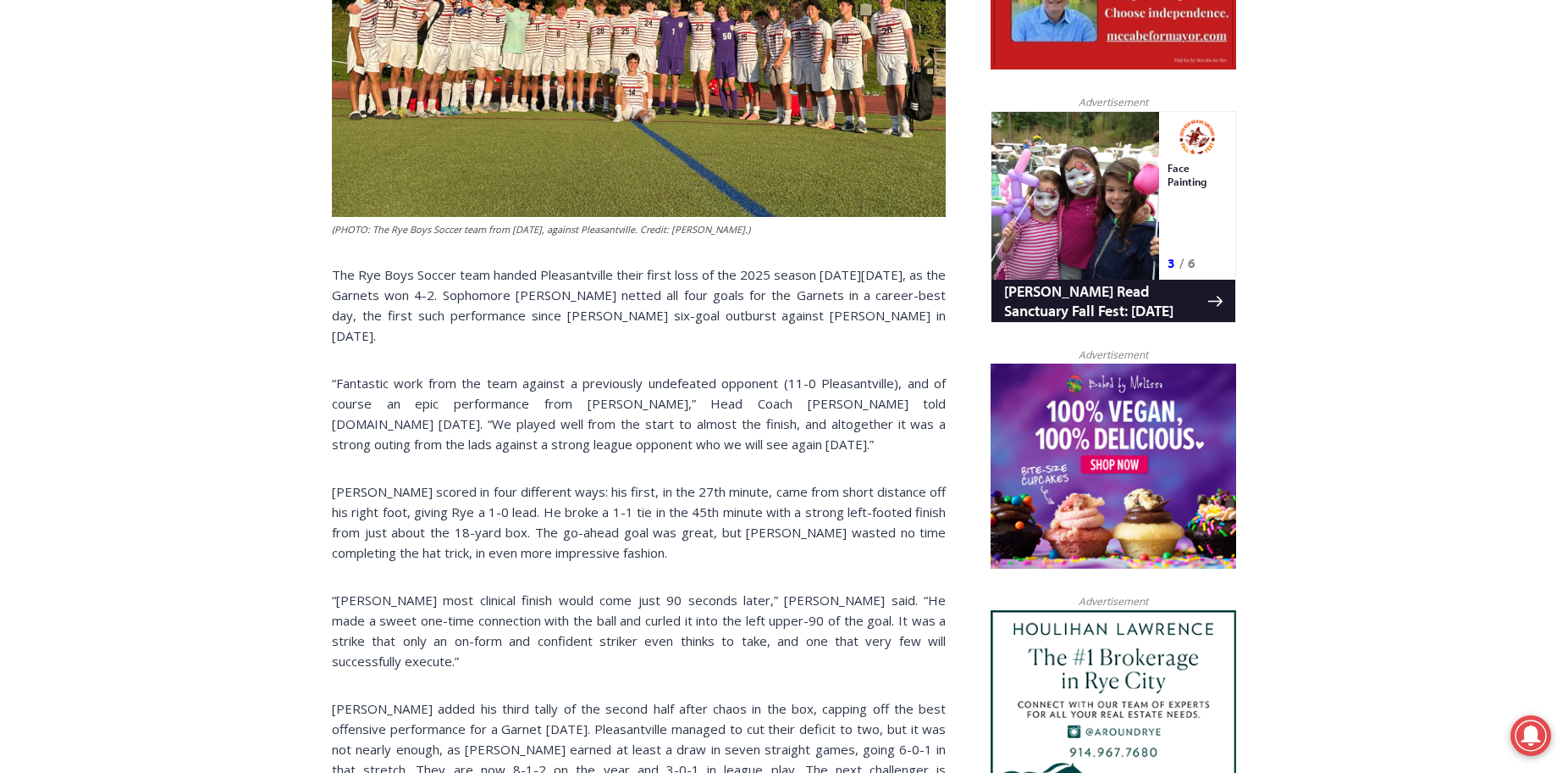
scroll to position [1020, 0]
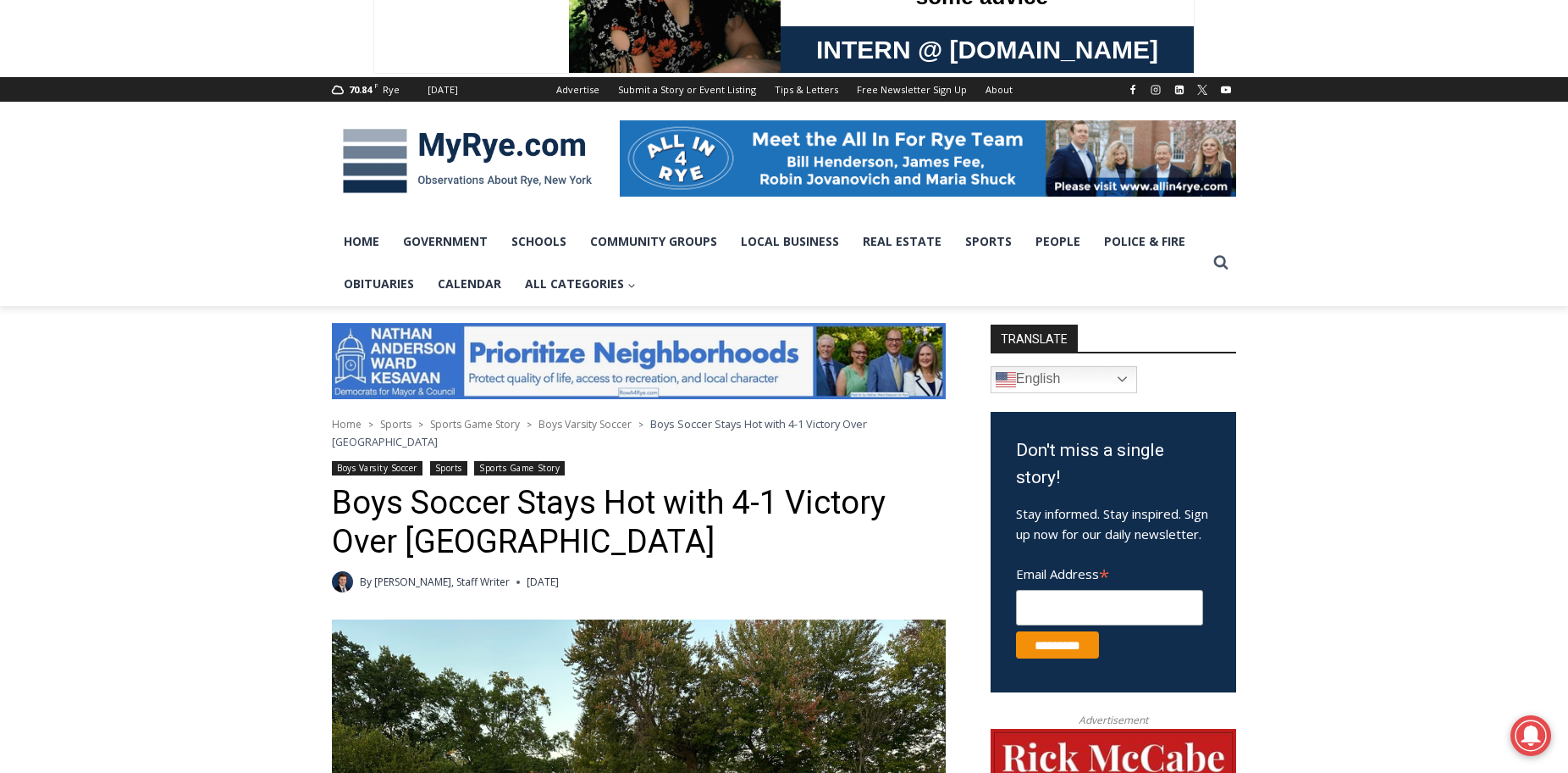
scroll to position [1003, 0]
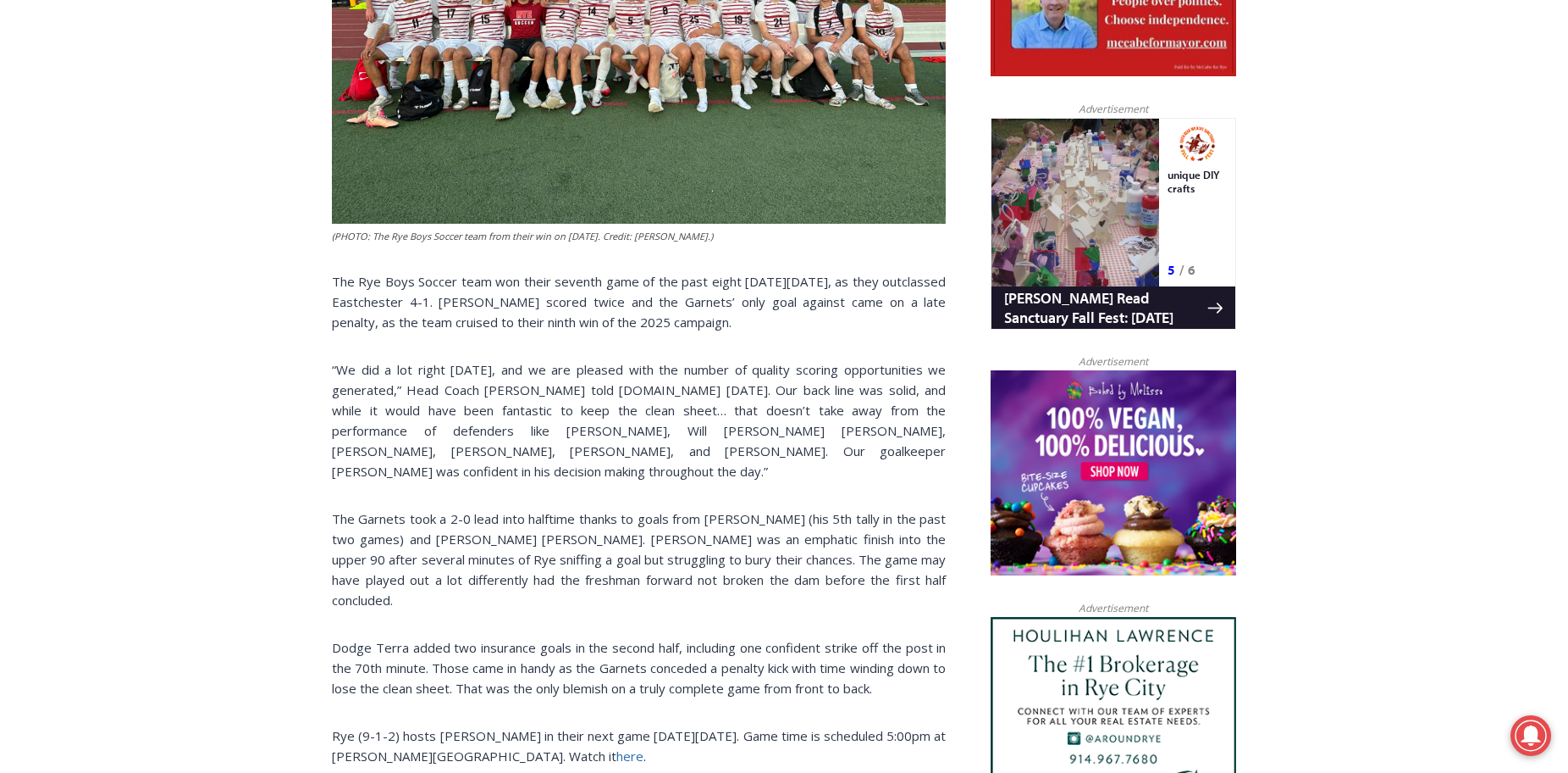
click at [617, 748] on link "here" at bounding box center [631, 755] width 27 height 17
